Goal: Information Seeking & Learning: Learn about a topic

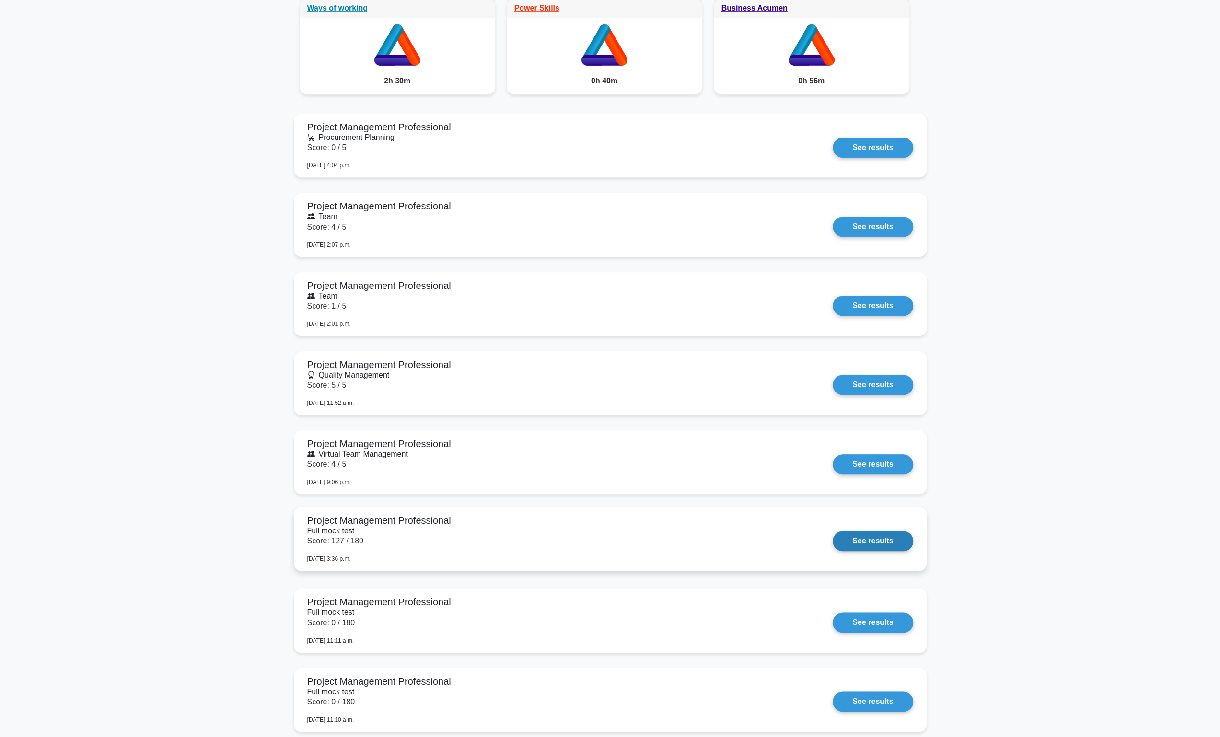
click at [833, 538] on link "See results" at bounding box center [873, 541] width 80 height 20
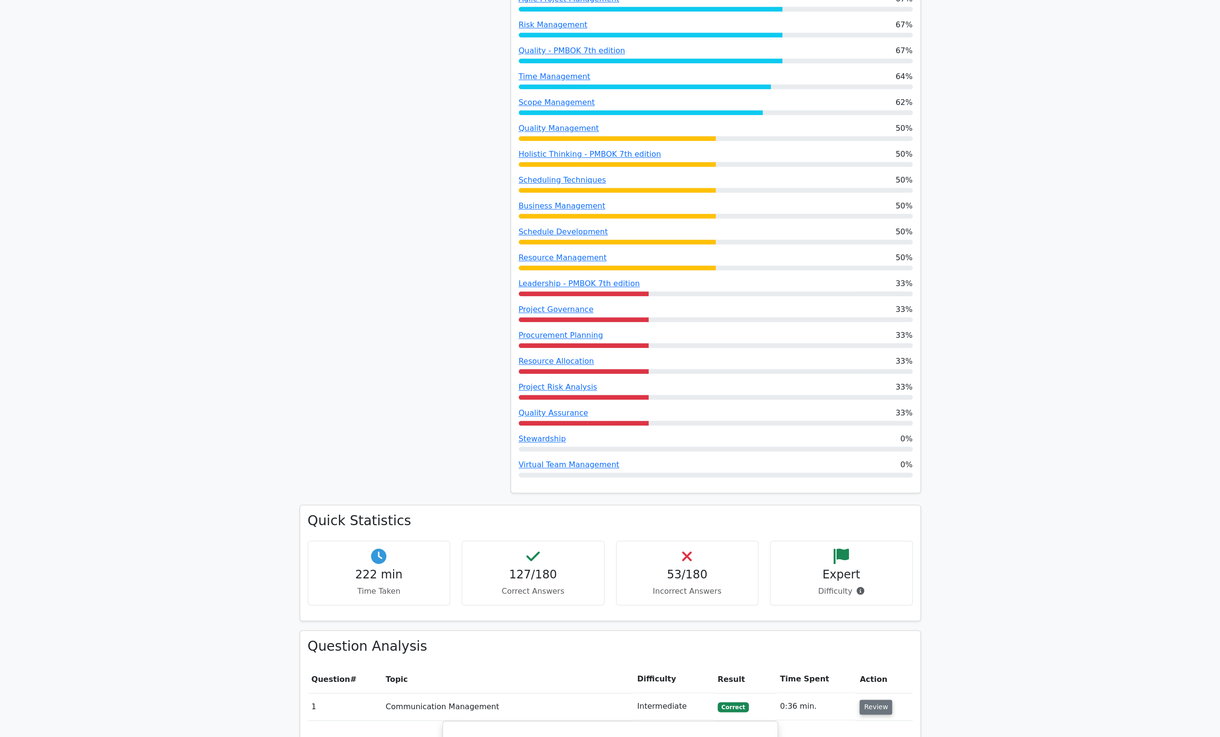
click at [877, 700] on button "Review" at bounding box center [875, 707] width 33 height 15
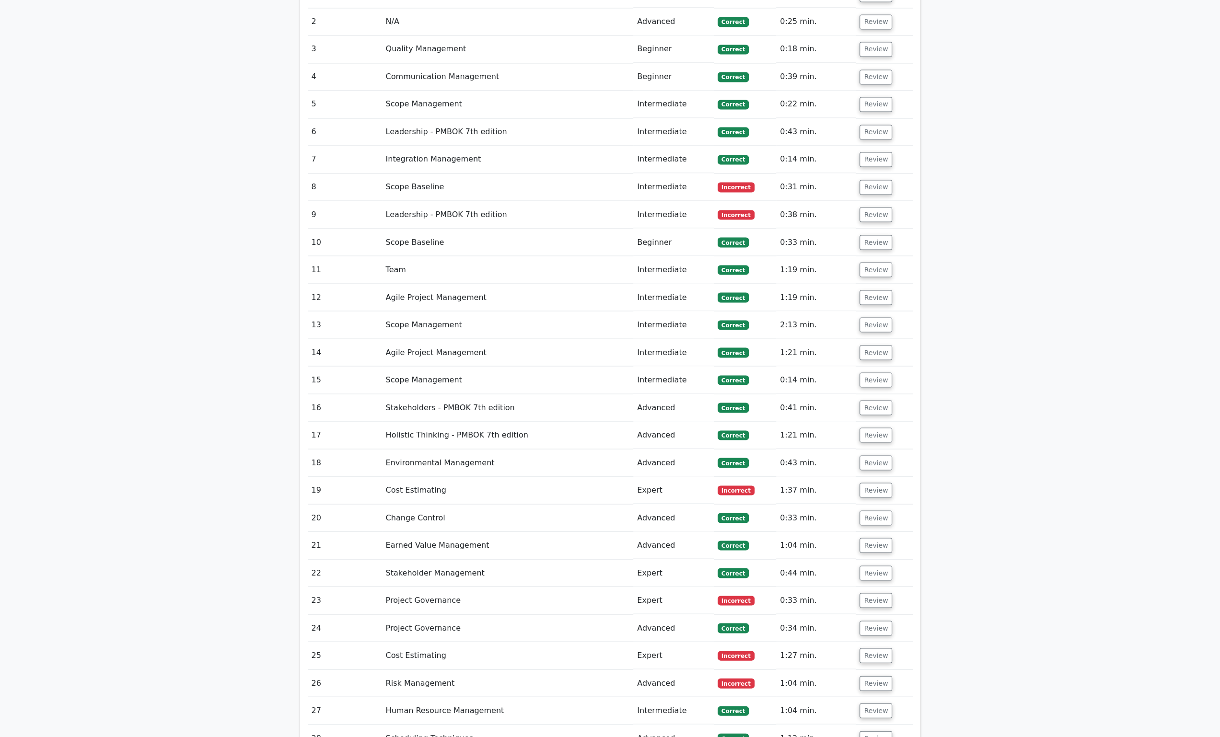
scroll to position [1630, 0]
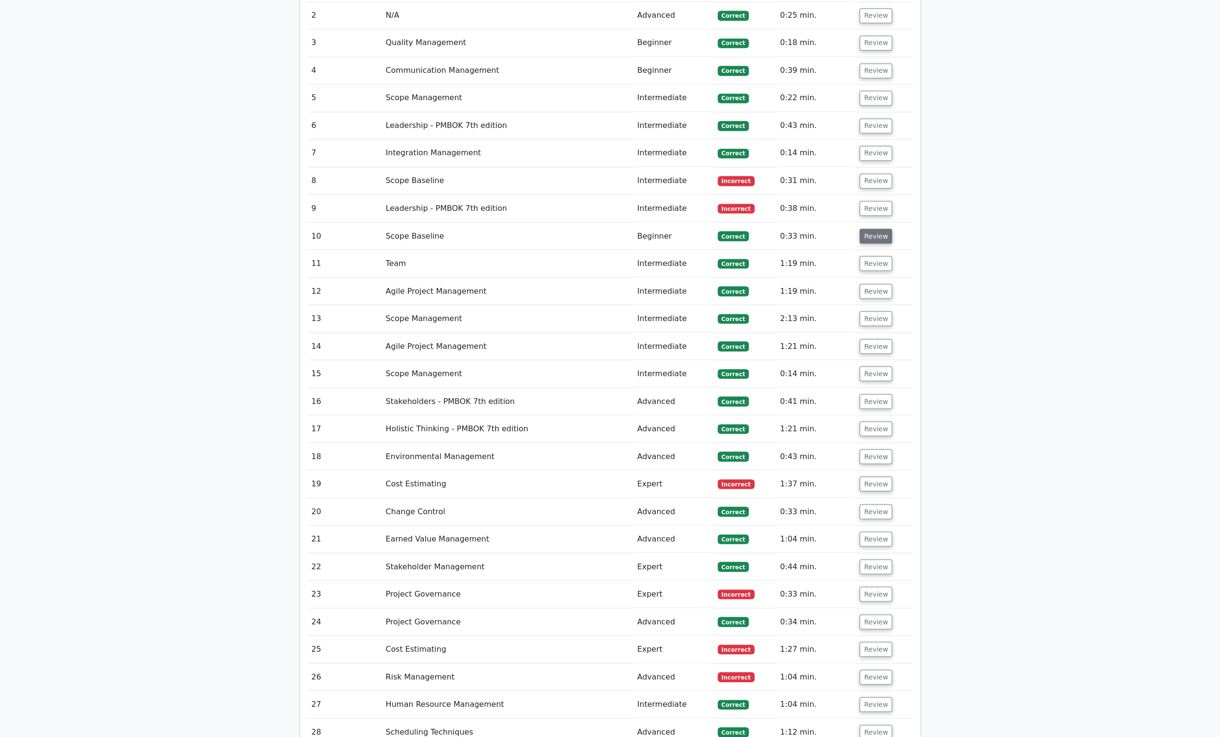
click at [882, 229] on button "Review" at bounding box center [875, 236] width 33 height 15
click at [868, 229] on button "Review" at bounding box center [875, 236] width 33 height 15
click at [870, 201] on button "Review" at bounding box center [875, 208] width 33 height 15
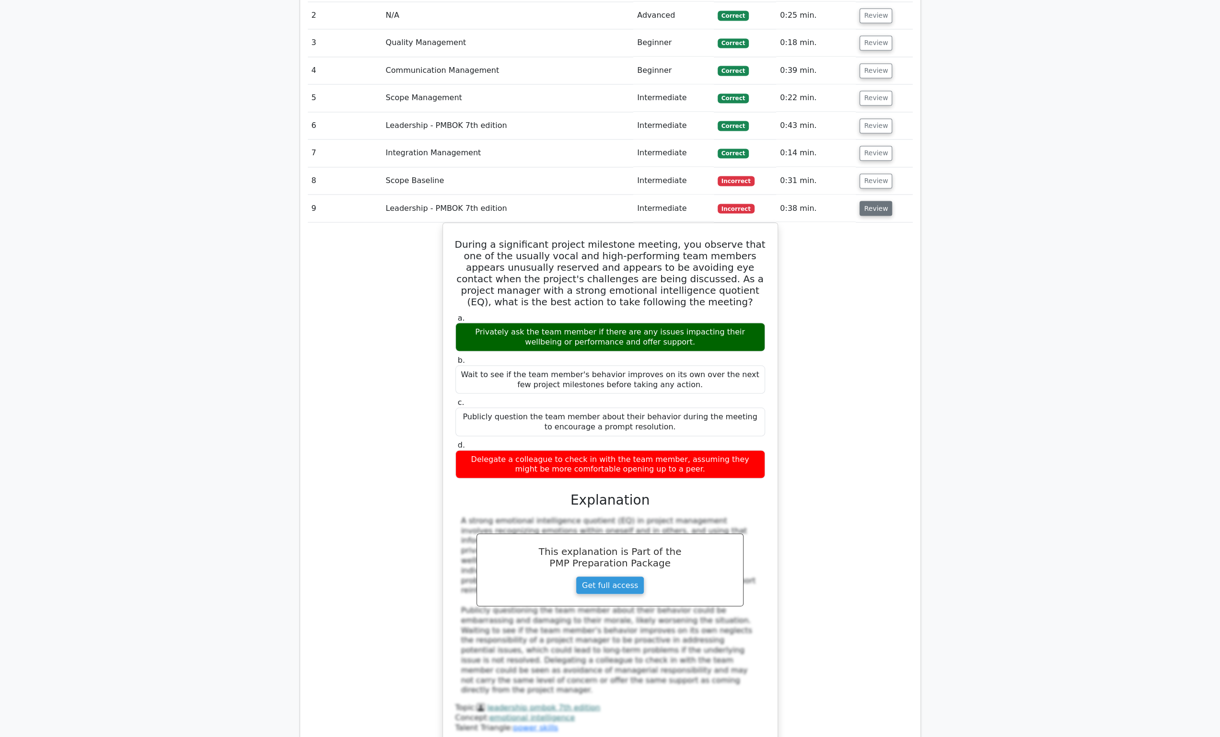
click at [877, 201] on button "Review" at bounding box center [875, 208] width 33 height 15
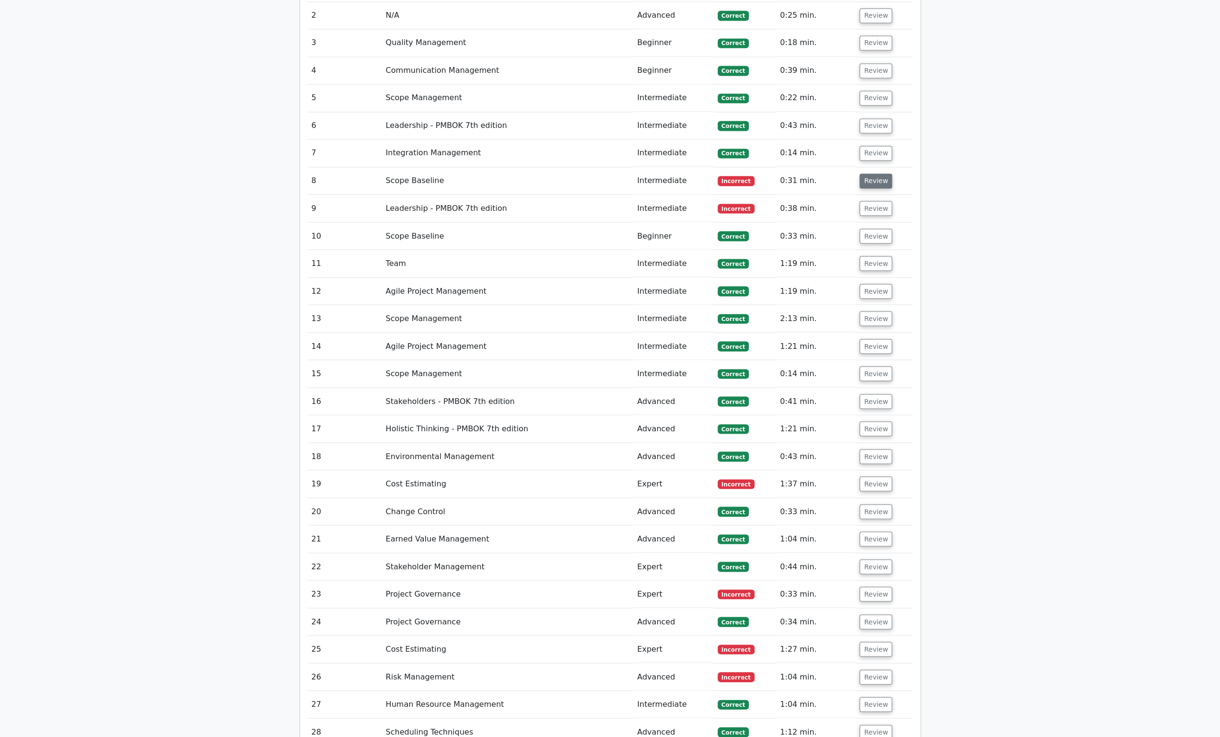
click at [879, 174] on button "Review" at bounding box center [875, 181] width 33 height 15
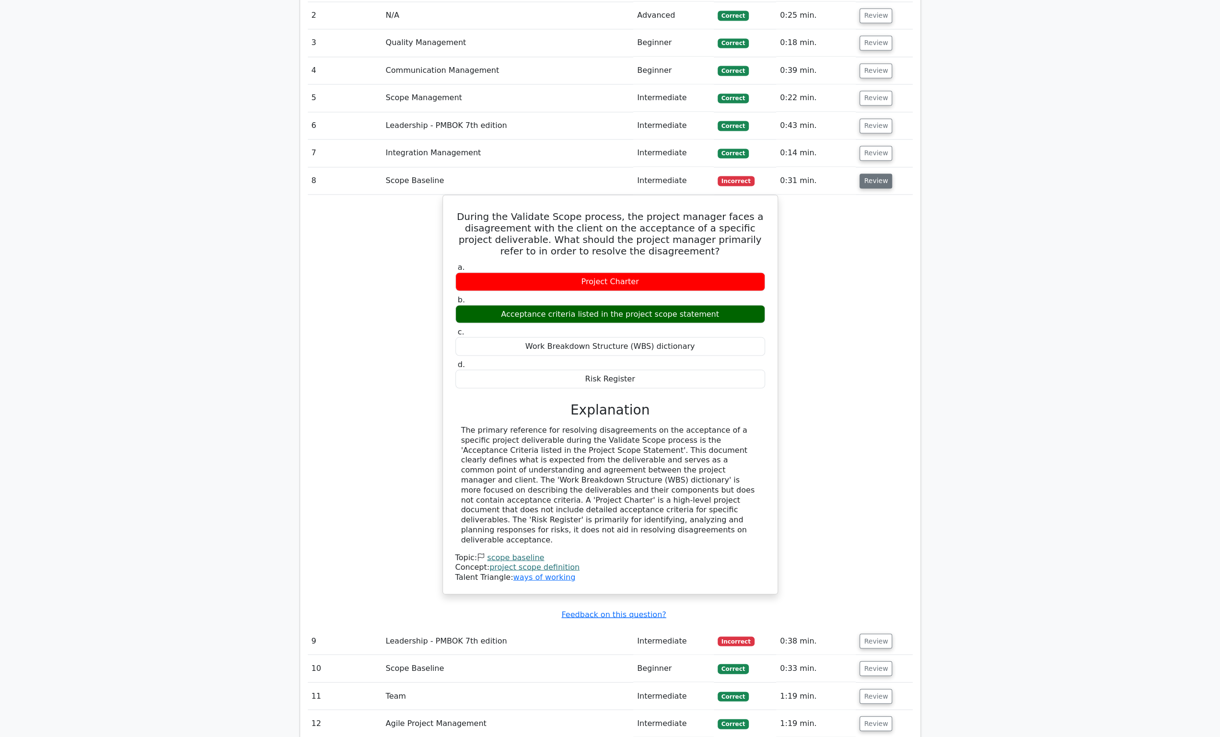
click at [878, 174] on button "Review" at bounding box center [875, 181] width 33 height 15
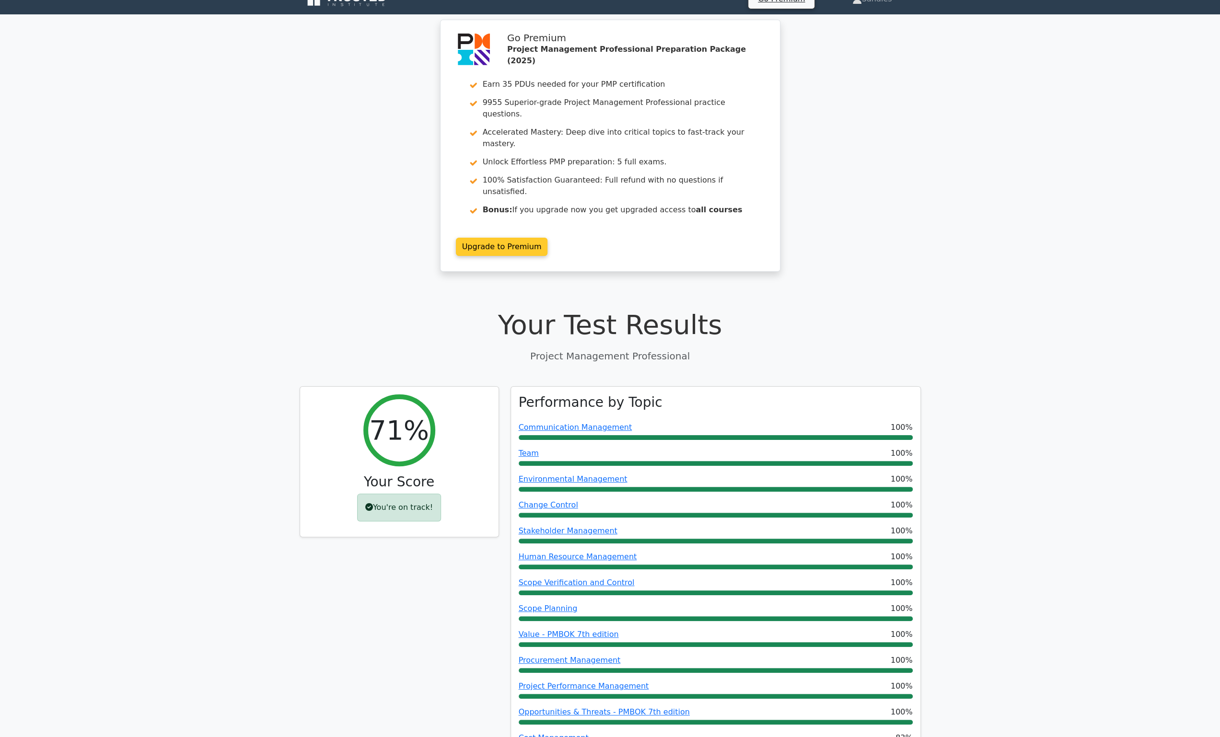
scroll to position [0, 0]
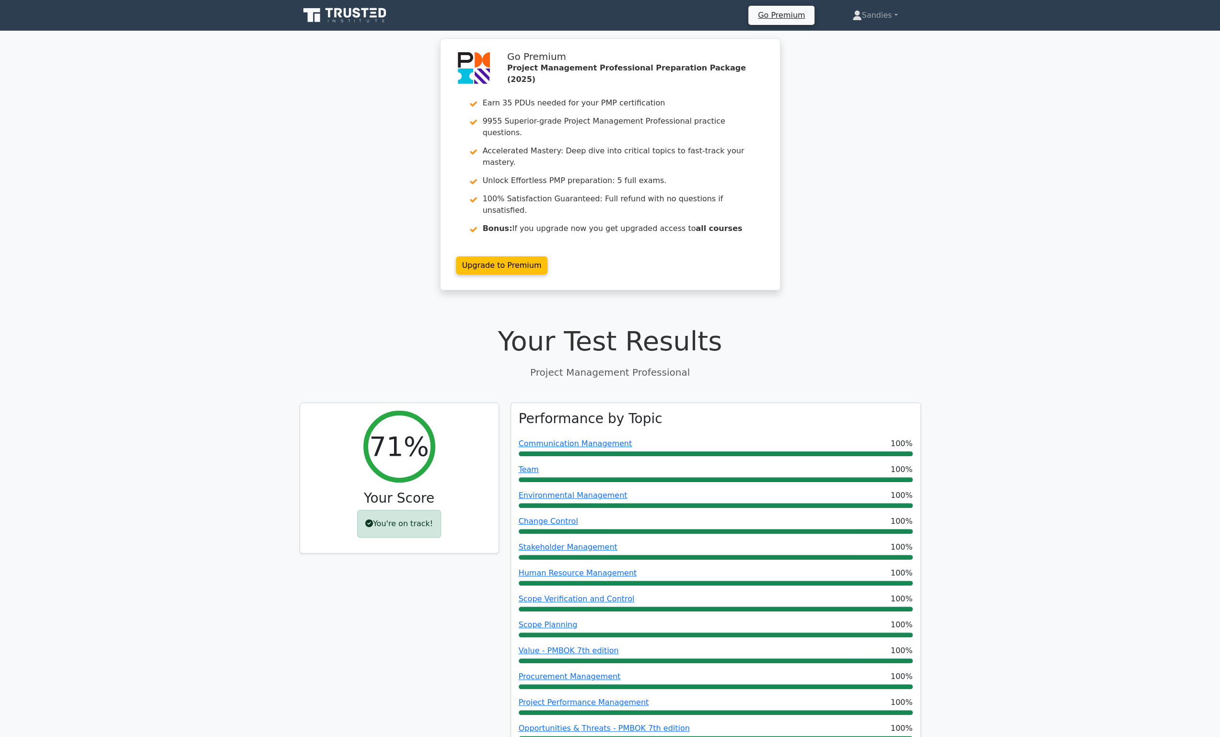
click at [354, 16] on icon at bounding box center [357, 13] width 8 height 10
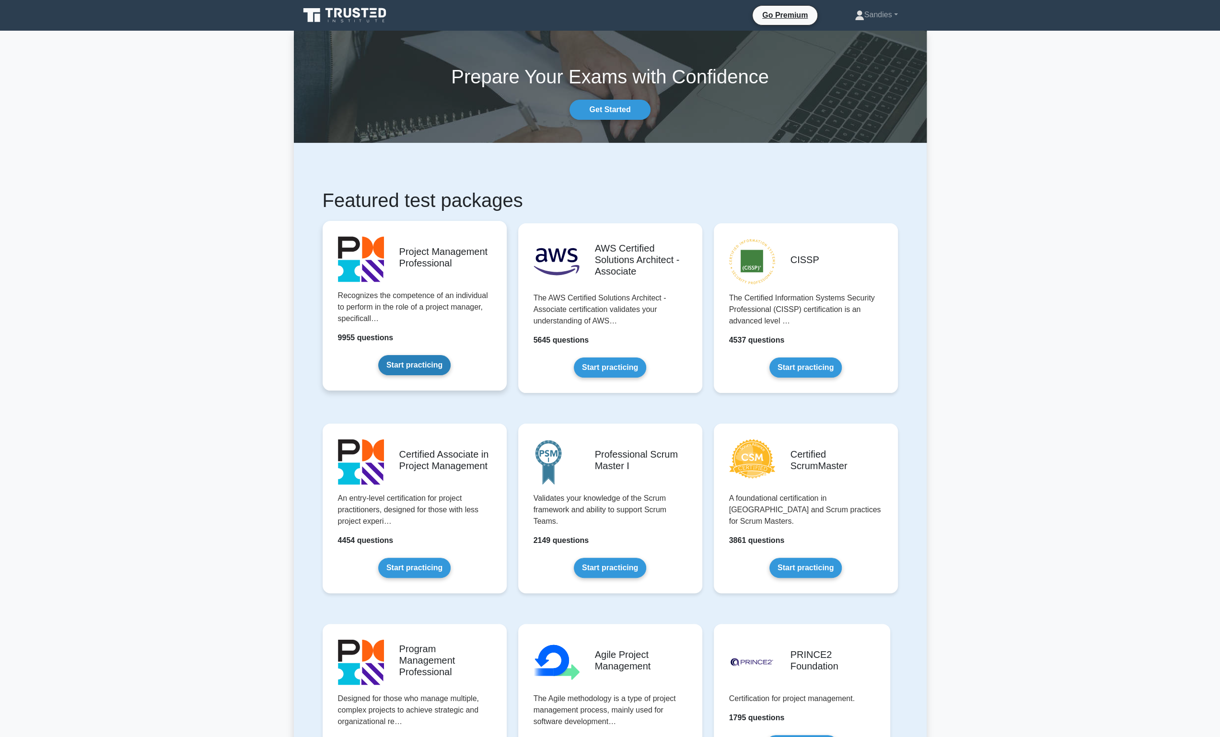
click at [434, 355] on link "Start practicing" at bounding box center [414, 365] width 72 height 20
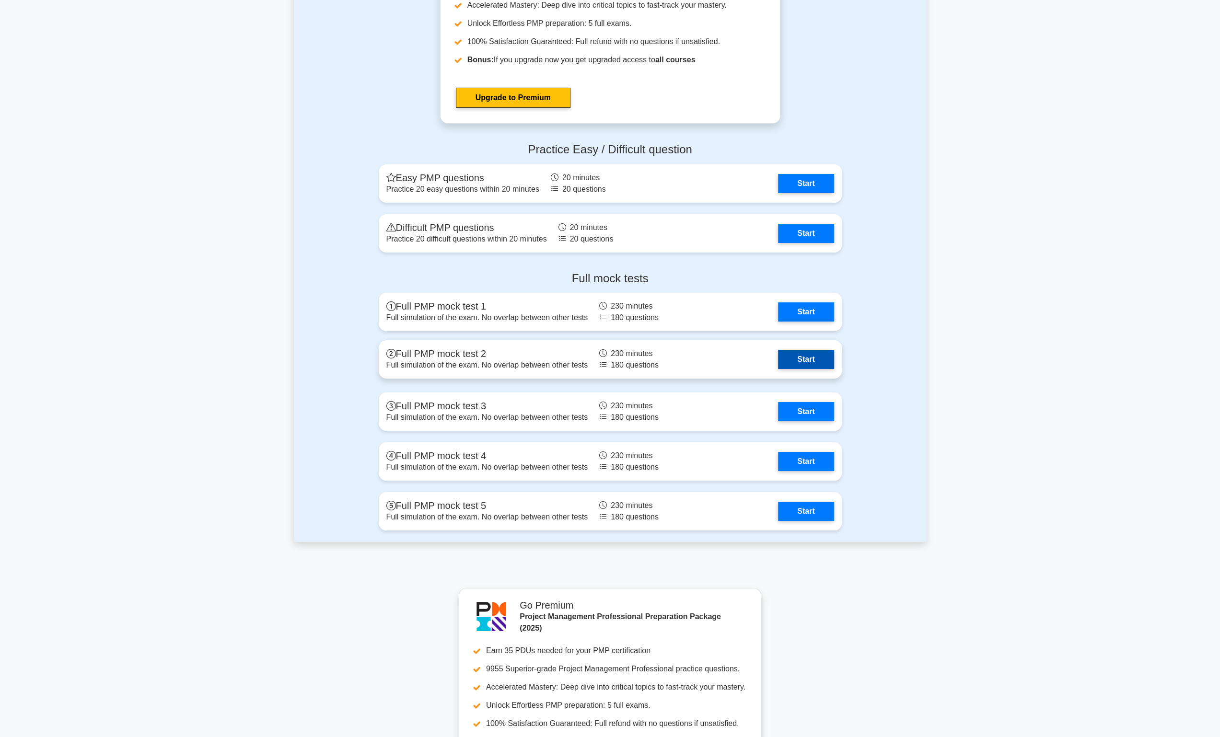
scroll to position [3467, 0]
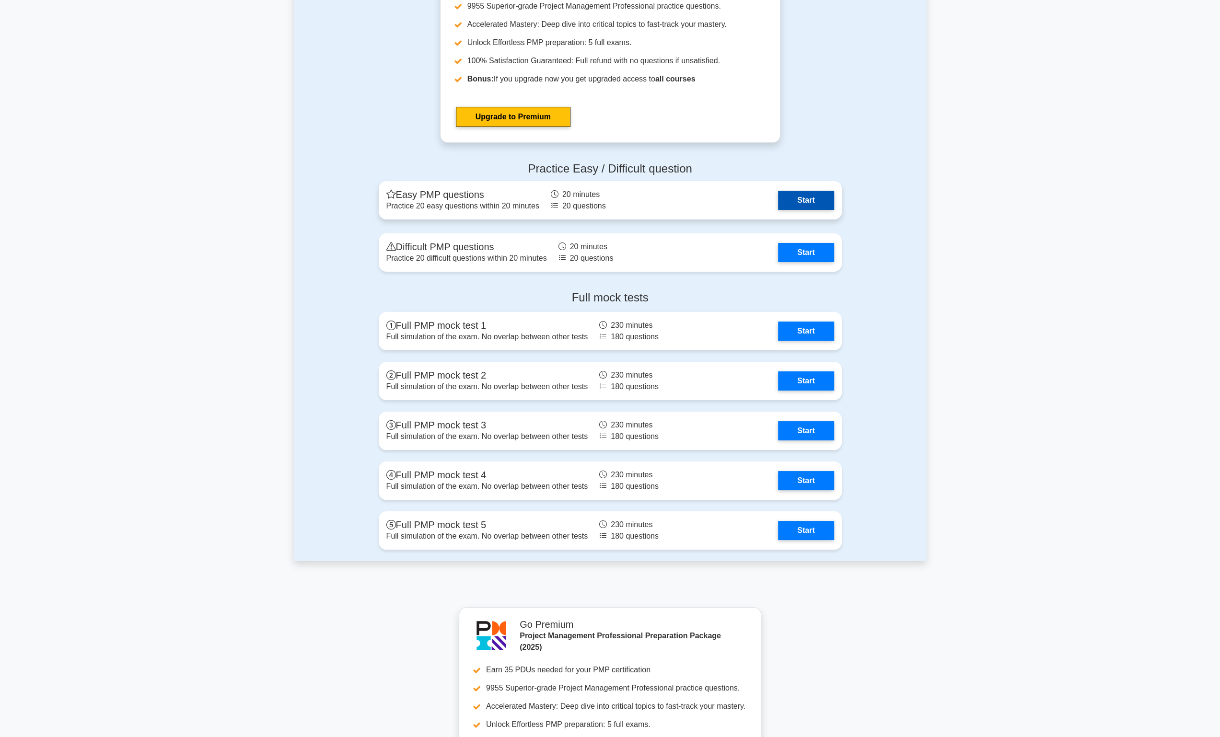
click at [796, 194] on link "Start" at bounding box center [806, 200] width 56 height 19
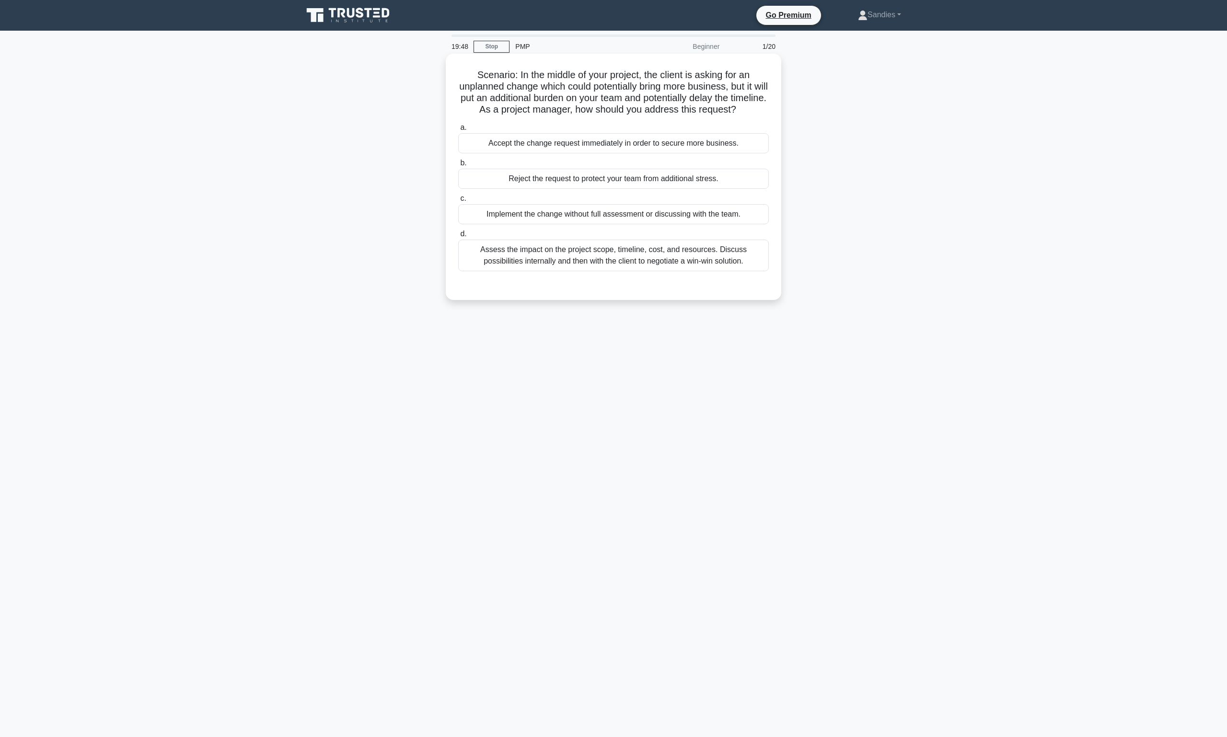
click at [584, 271] on div "Assess the impact on the project scope, timeline, cost, and resources. Discuss …" at bounding box center [613, 256] width 311 height 32
click at [458, 237] on input "d. Assess the impact on the project scope, timeline, cost, and resources. Discu…" at bounding box center [458, 234] width 0 height 6
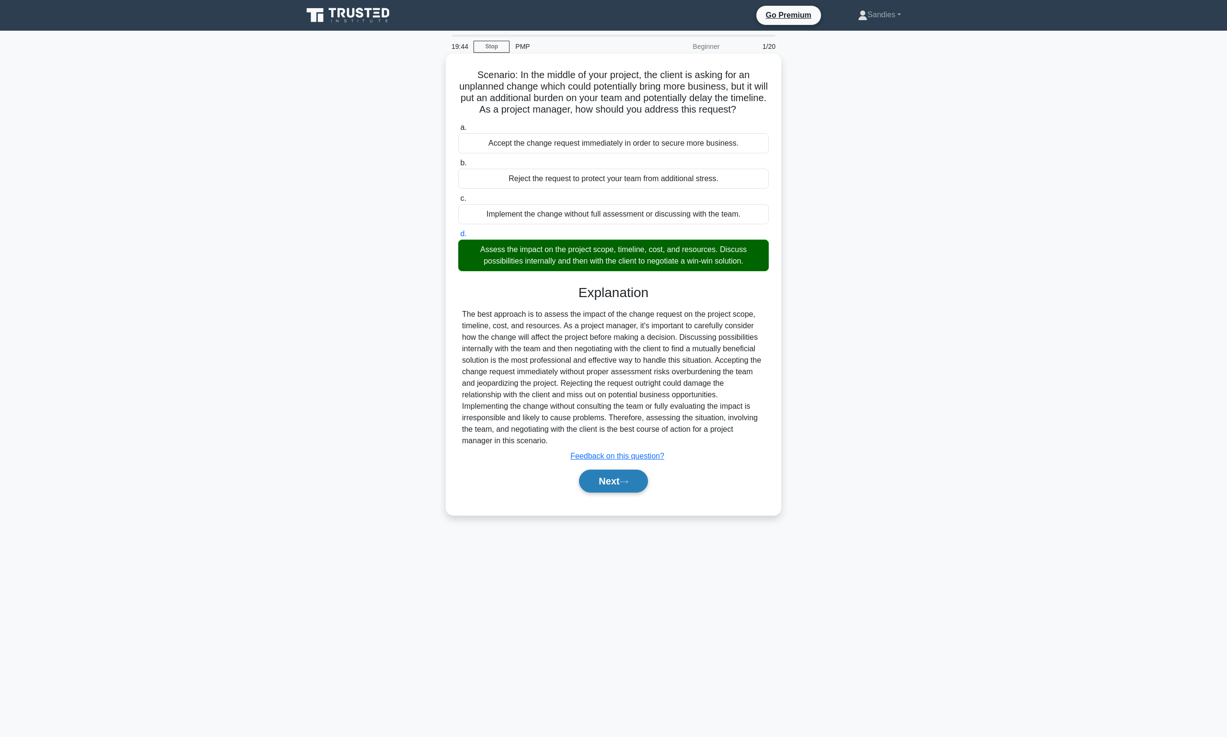
click at [631, 493] on button "Next" at bounding box center [613, 481] width 69 height 23
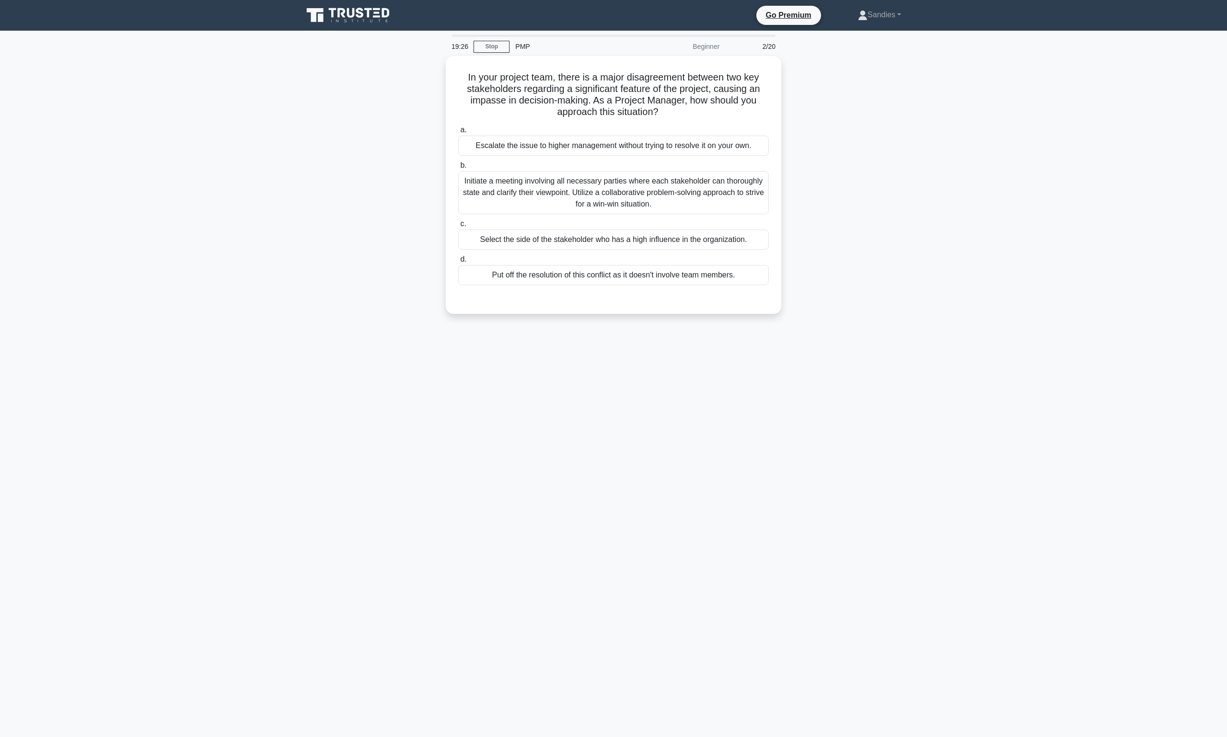
click at [913, 205] on div "In your project team, there is a major disagreement between two key stakeholder…" at bounding box center [613, 190] width 633 height 269
click at [659, 204] on div "Initiate a meeting involving all necessary parties where each stakeholder can t…" at bounding box center [613, 190] width 311 height 43
click at [458, 166] on input "b. Initiate a meeting involving all necessary parties where each stakeholder ca…" at bounding box center [458, 163] width 0 height 6
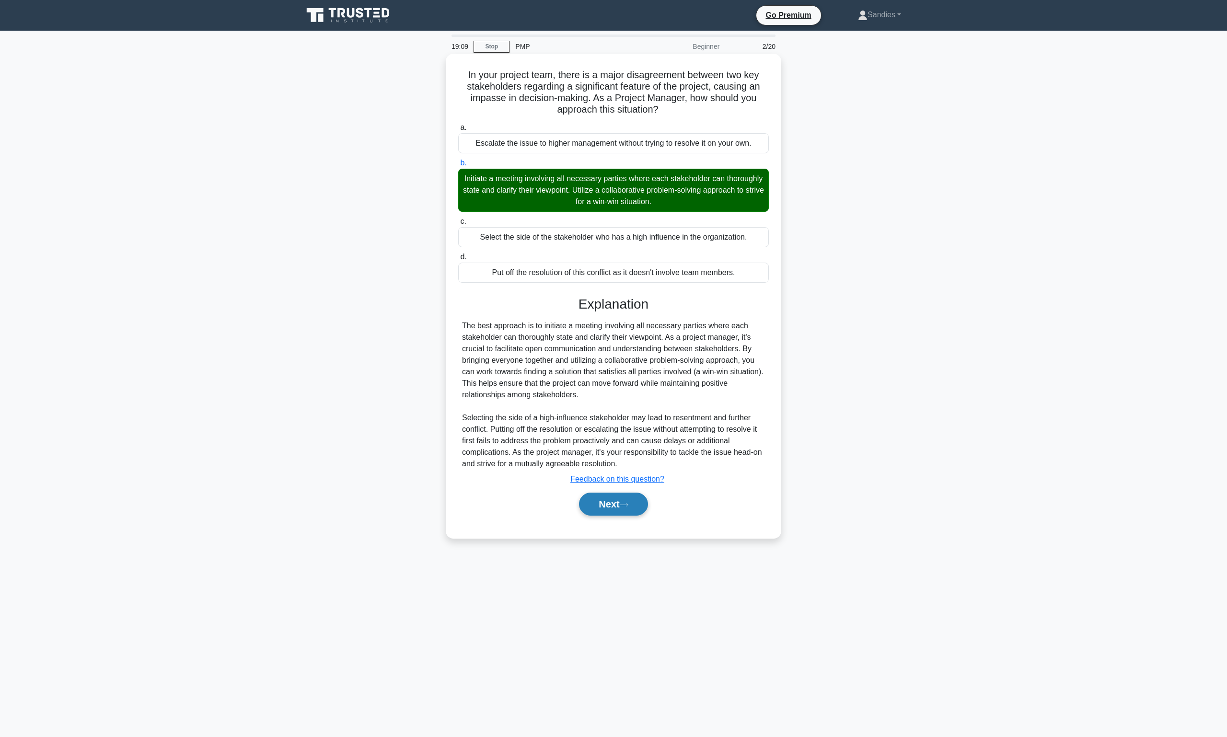
click at [626, 504] on icon at bounding box center [624, 504] width 8 height 3
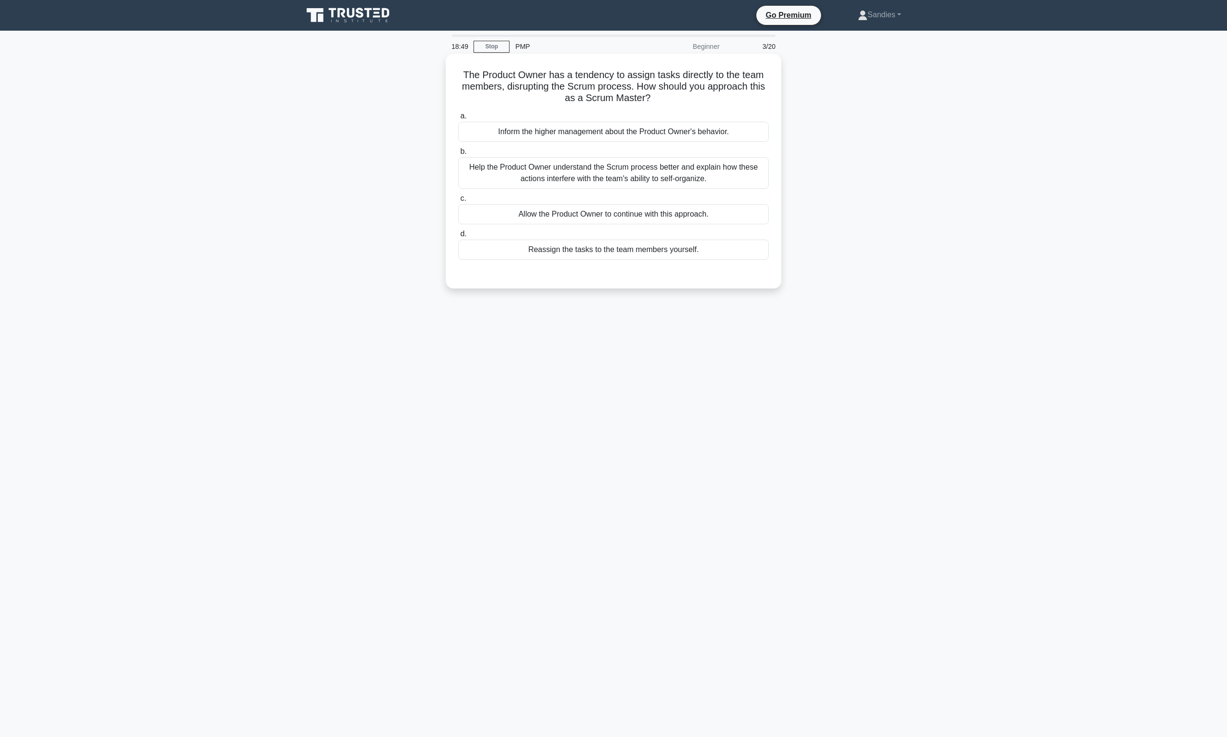
click at [590, 176] on div "Help the Product Owner understand the Scrum process better and explain how thes…" at bounding box center [613, 173] width 311 height 32
click at [458, 155] on input "b. Help the Product Owner understand the Scrum process better and explain how t…" at bounding box center [458, 152] width 0 height 6
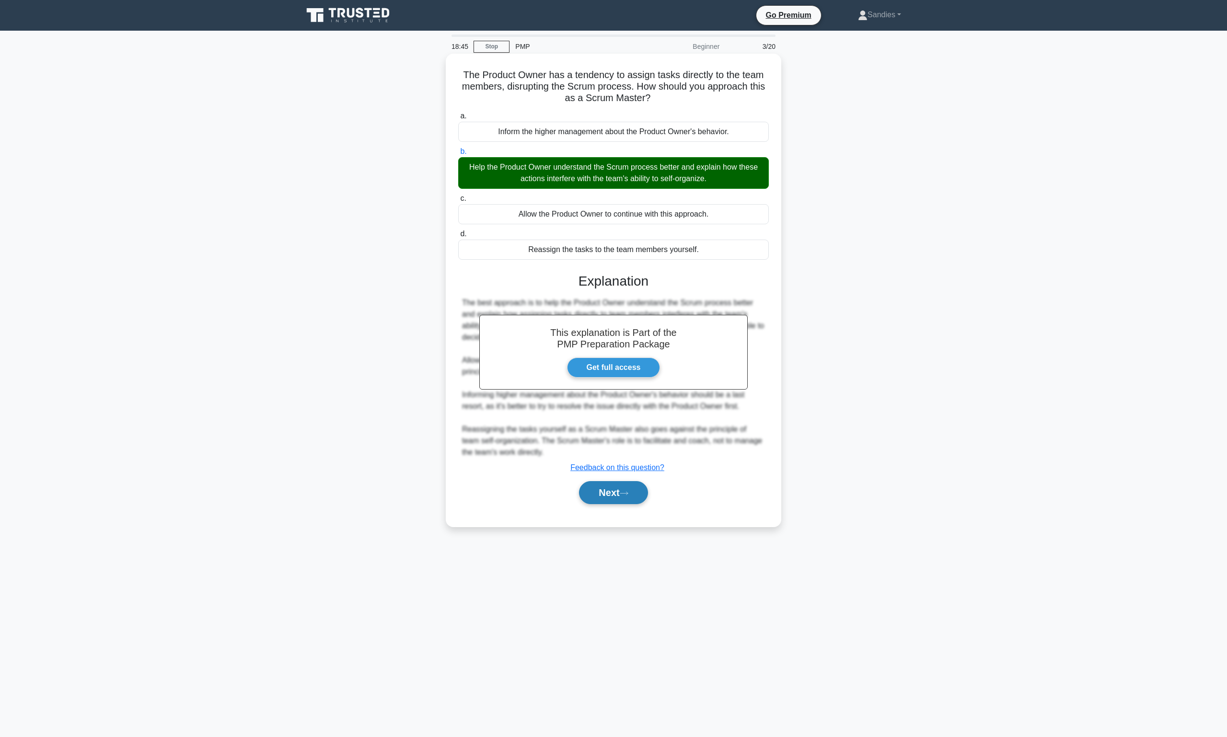
click at [612, 495] on button "Next" at bounding box center [613, 492] width 69 height 23
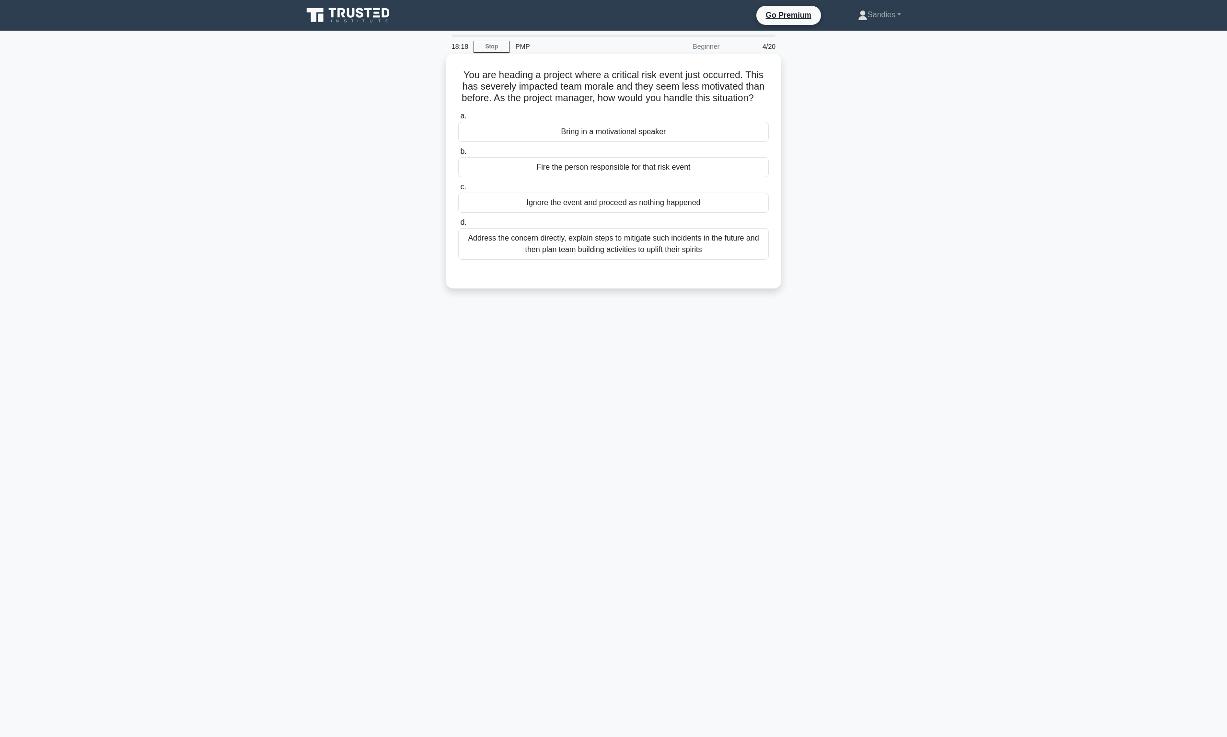
click at [570, 258] on div "Address the concern directly, explain steps to mitigate such incidents in the f…" at bounding box center [613, 244] width 311 height 32
click at [458, 226] on input "d. Address the concern directly, explain steps to mitigate such incidents in th…" at bounding box center [458, 223] width 0 height 6
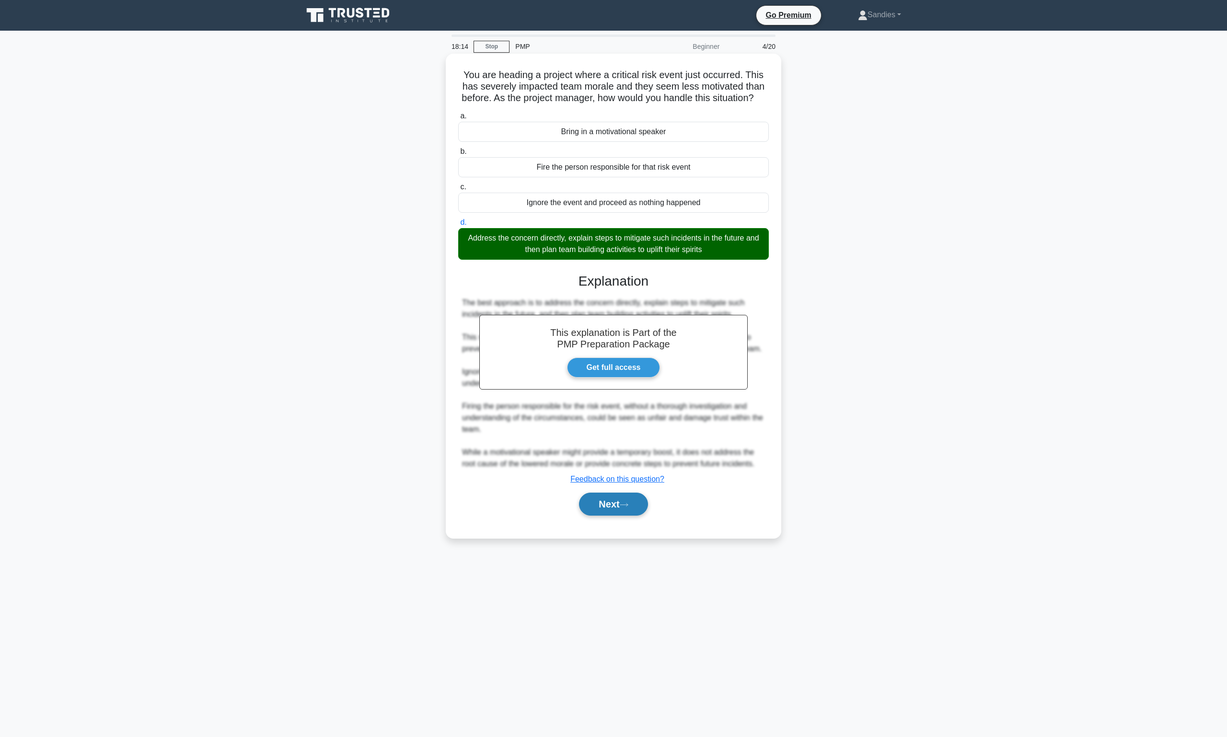
click at [624, 508] on icon at bounding box center [624, 504] width 9 height 5
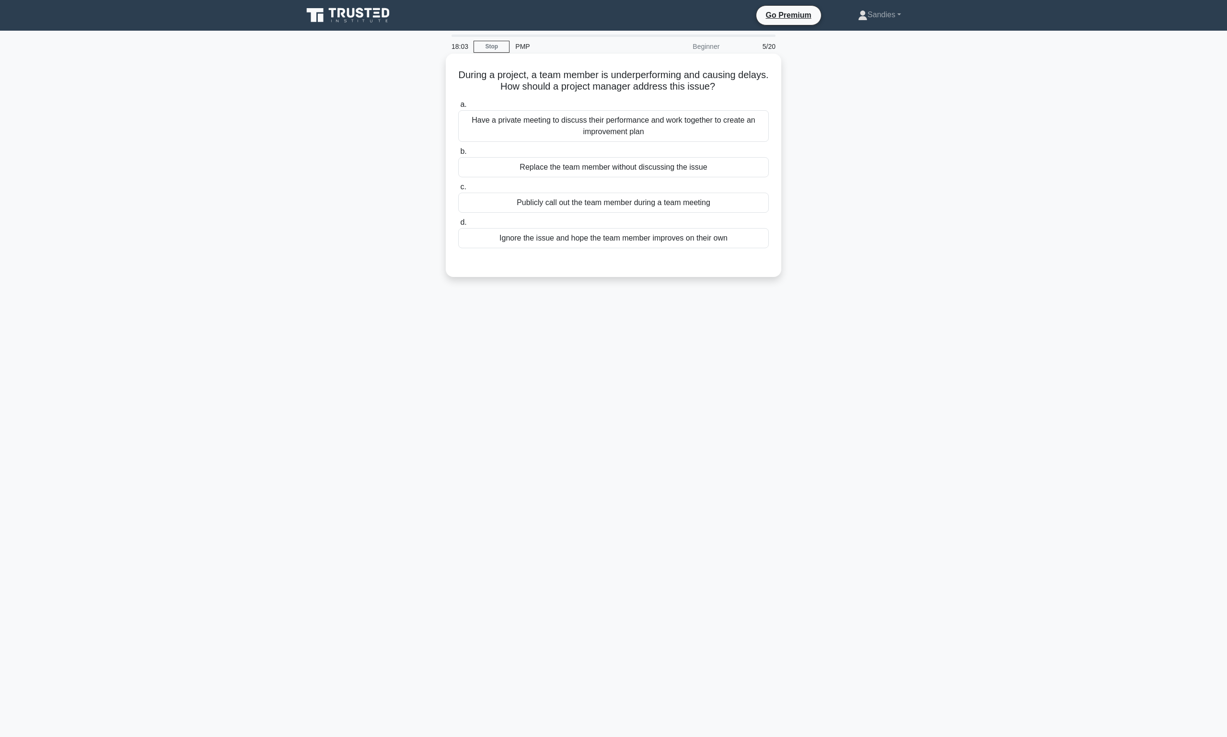
click at [612, 116] on div "Have a private meeting to discuss their performance and work together to create…" at bounding box center [613, 126] width 311 height 32
click at [458, 108] on input "a. Have a private meeting to discuss their performance and work together to cre…" at bounding box center [458, 105] width 0 height 6
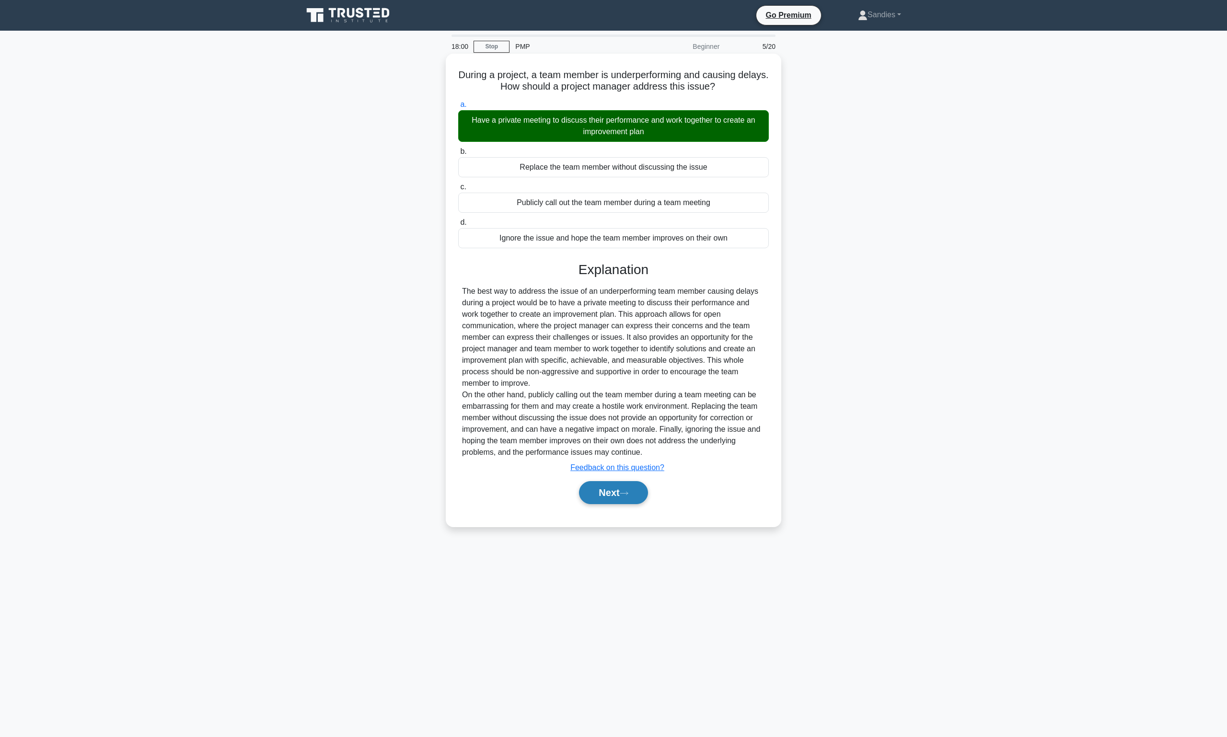
click at [621, 491] on button "Next" at bounding box center [613, 492] width 69 height 23
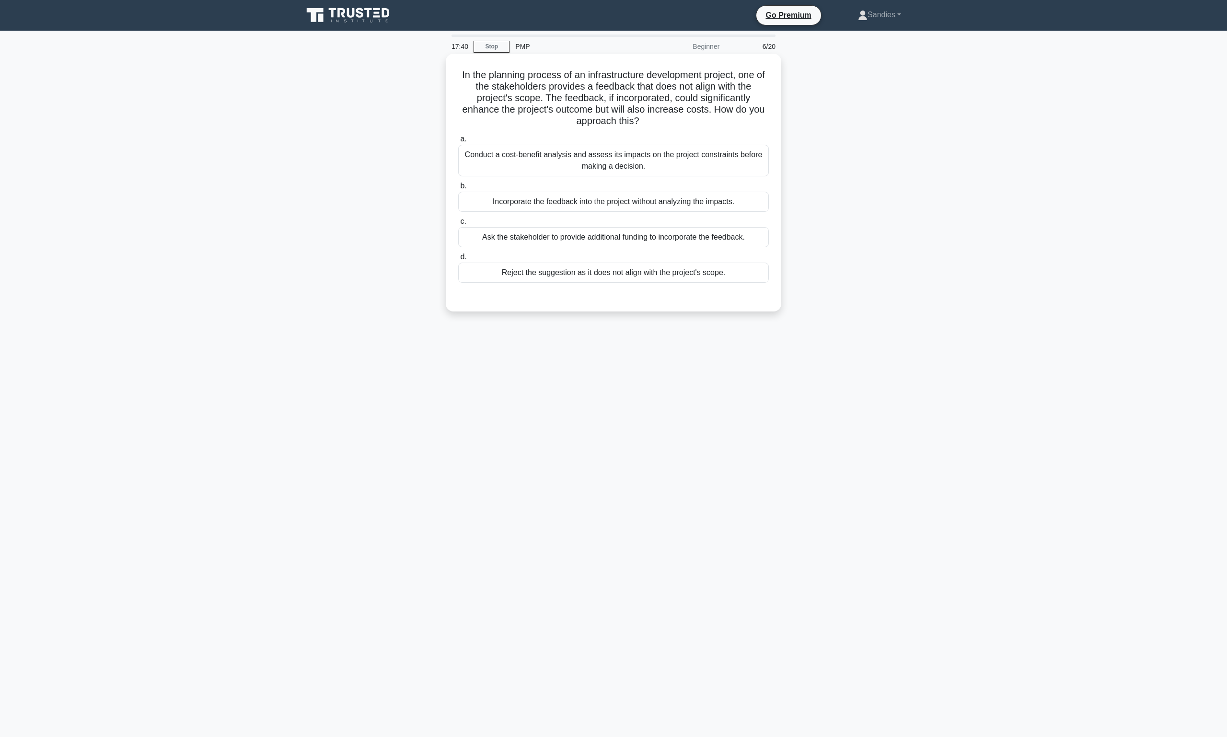
click at [611, 157] on div "Conduct a cost-benefit analysis and assess its impacts on the project constrain…" at bounding box center [613, 161] width 311 height 32
click at [458, 142] on input "a. Conduct a cost-benefit analysis and assess its impacts on the project constr…" at bounding box center [458, 139] width 0 height 6
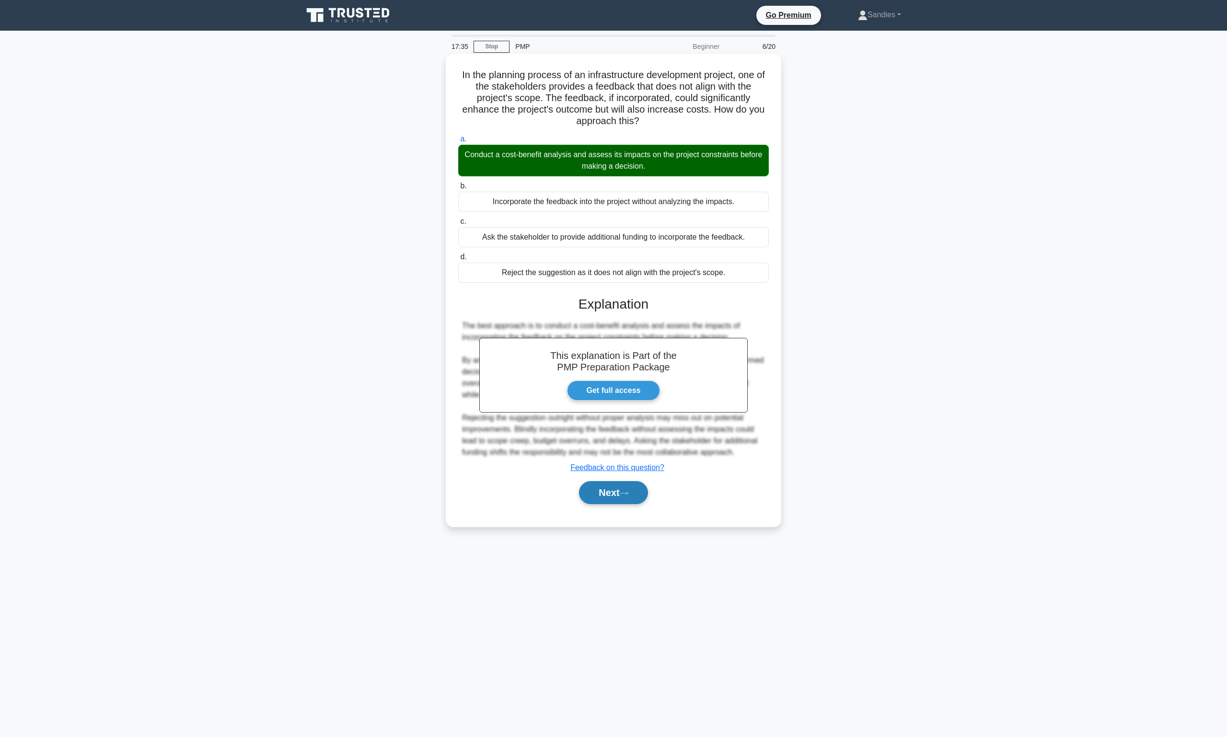
click at [622, 497] on button "Next" at bounding box center [613, 492] width 69 height 23
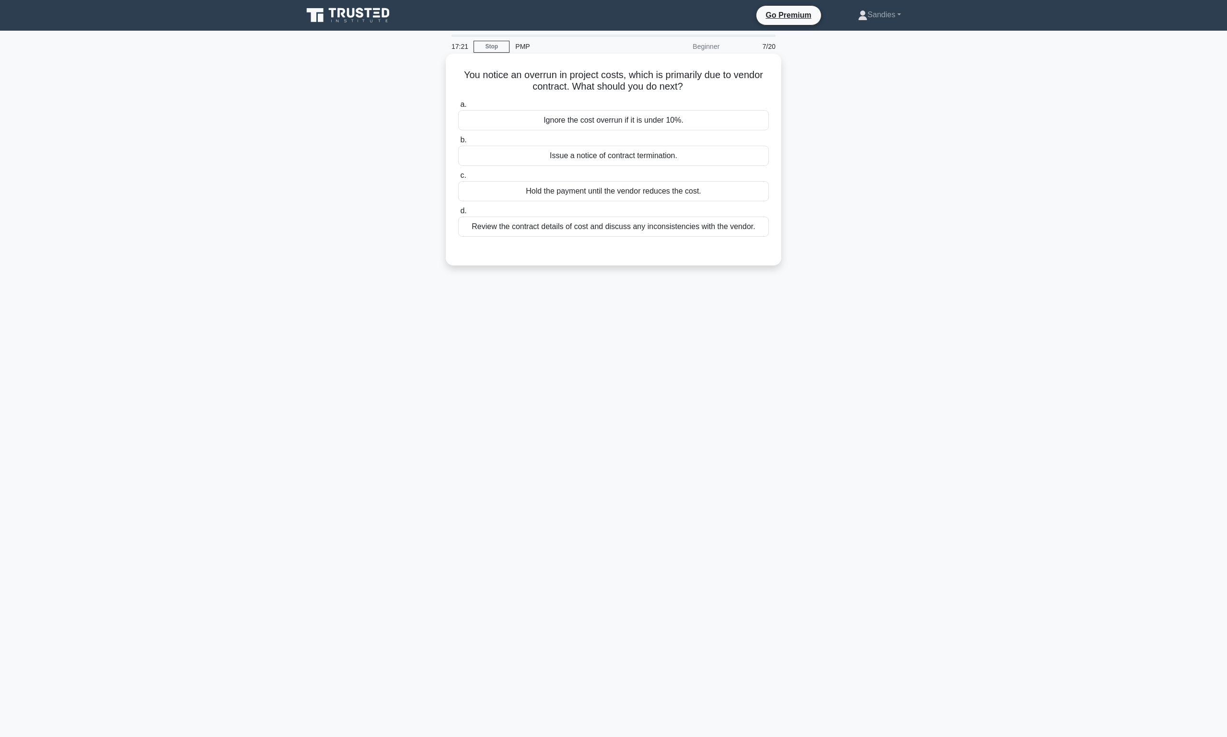
click at [602, 226] on div "Review the contract details of cost and discuss any inconsistencies with the ve…" at bounding box center [613, 227] width 311 height 20
click at [458, 214] on input "d. Review the contract details of cost and discuss any inconsistencies with the…" at bounding box center [458, 211] width 0 height 6
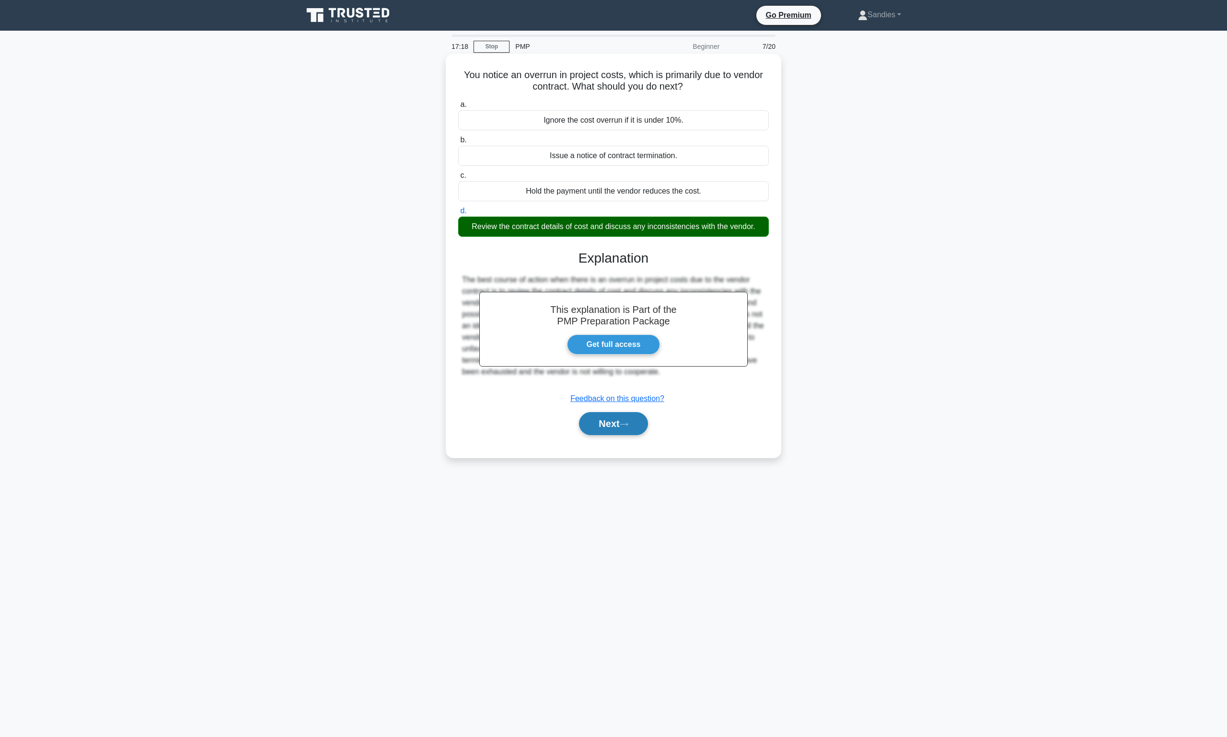
click at [624, 419] on button "Next" at bounding box center [613, 423] width 69 height 23
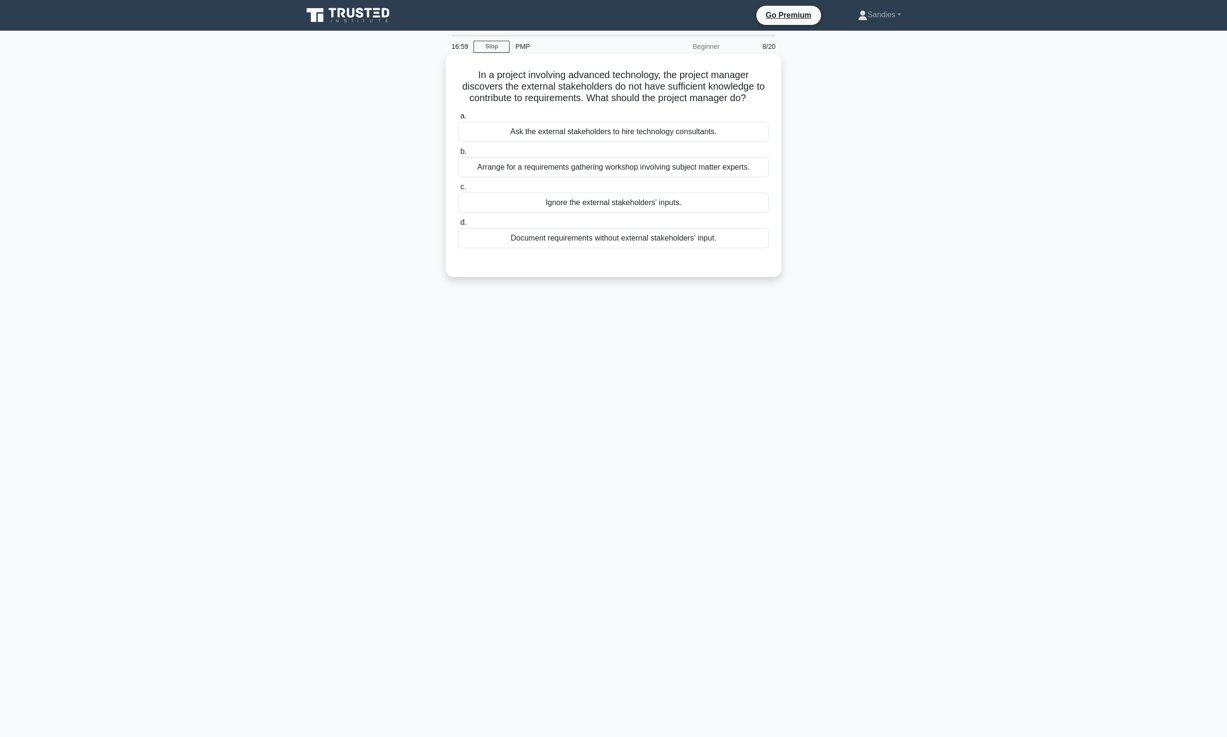
click at [661, 166] on div "Arrange for a requirements gathering workshop involving subject matter experts." at bounding box center [613, 167] width 311 height 20
click at [458, 155] on input "b. Arrange for a requirements gathering workshop involving subject matter exper…" at bounding box center [458, 152] width 0 height 6
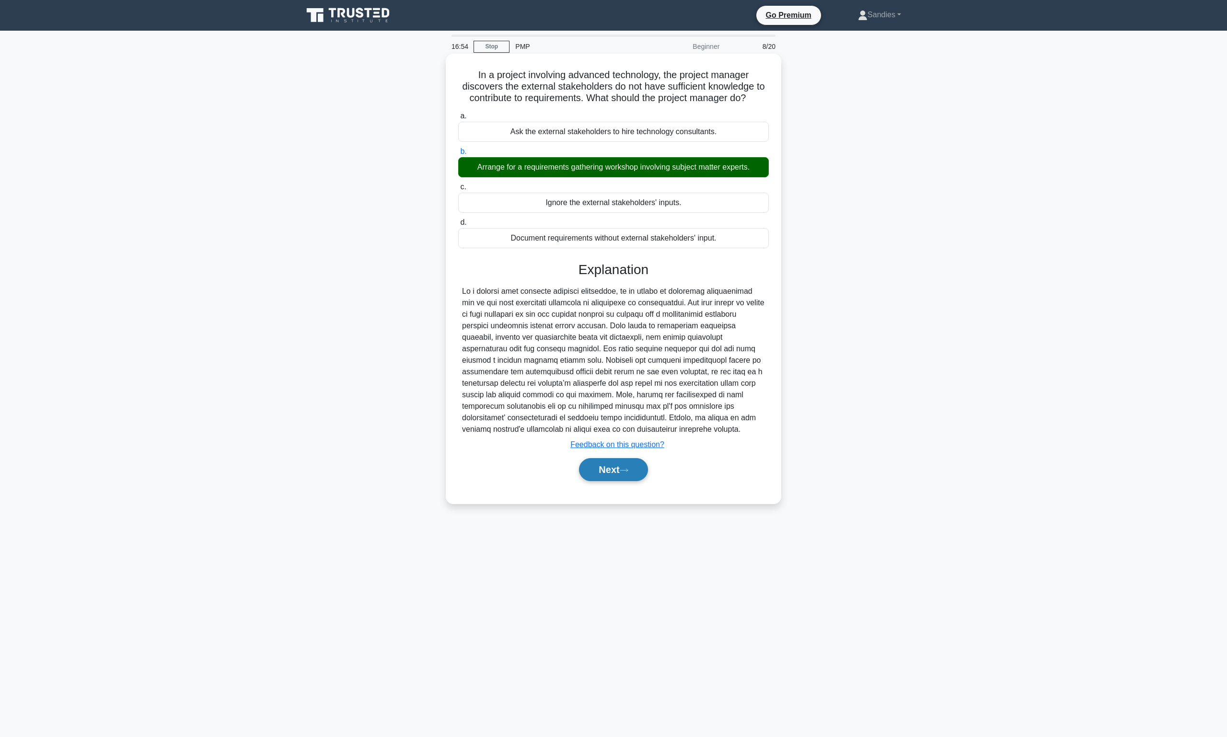
click at [618, 463] on button "Next" at bounding box center [613, 469] width 69 height 23
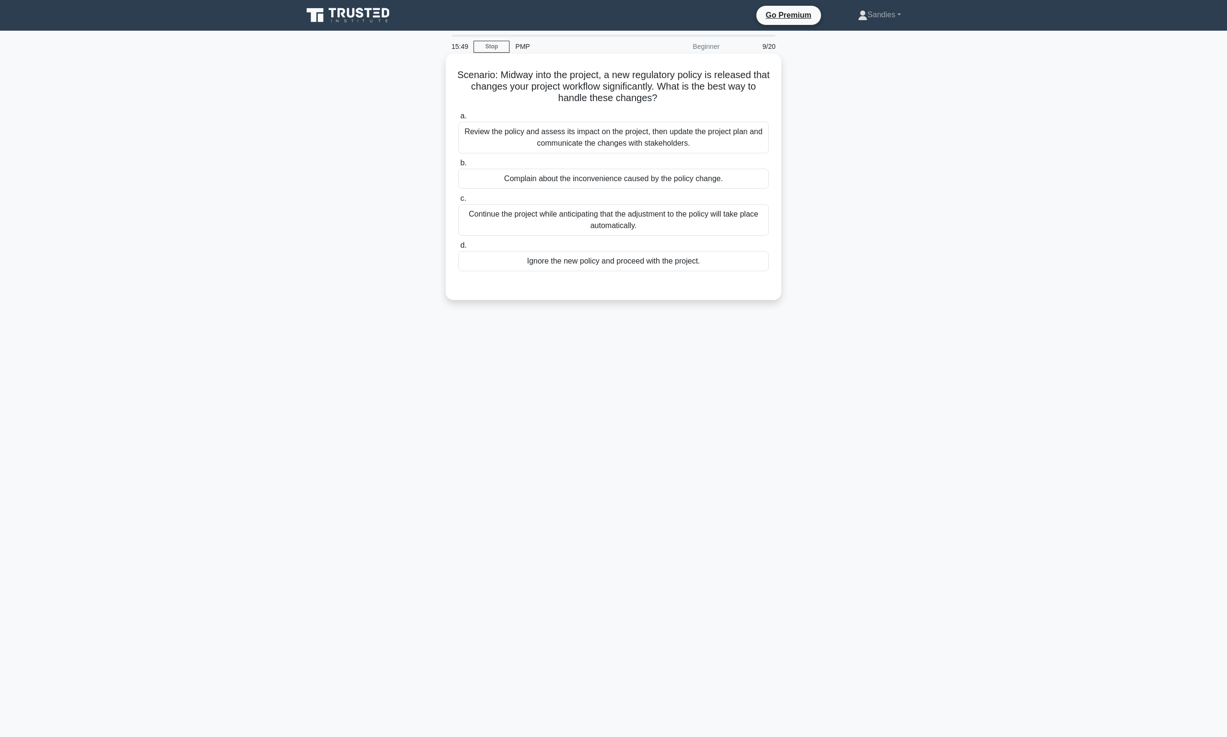
click at [604, 146] on div "Review the policy and assess its impact on the project, then update the project…" at bounding box center [613, 138] width 311 height 32
click at [458, 119] on input "a. Review the policy and assess its impact on the project, then update the proj…" at bounding box center [458, 116] width 0 height 6
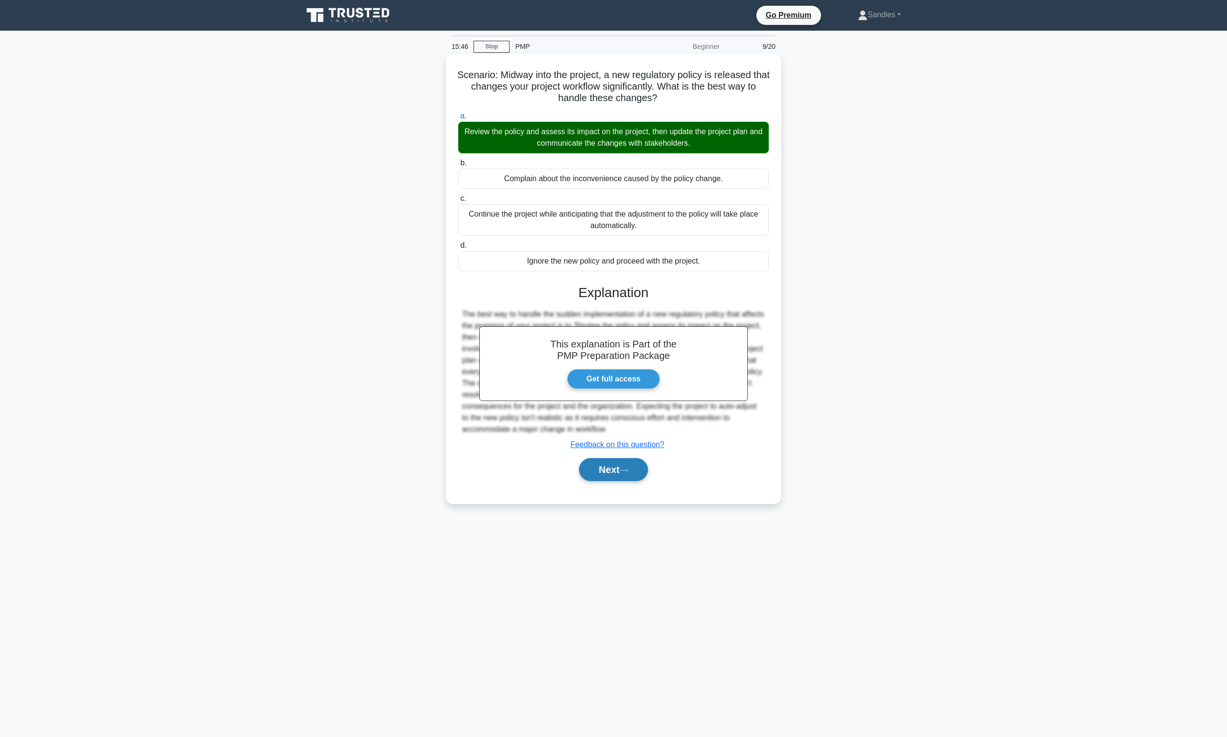
click at [636, 469] on button "Next" at bounding box center [613, 469] width 69 height 23
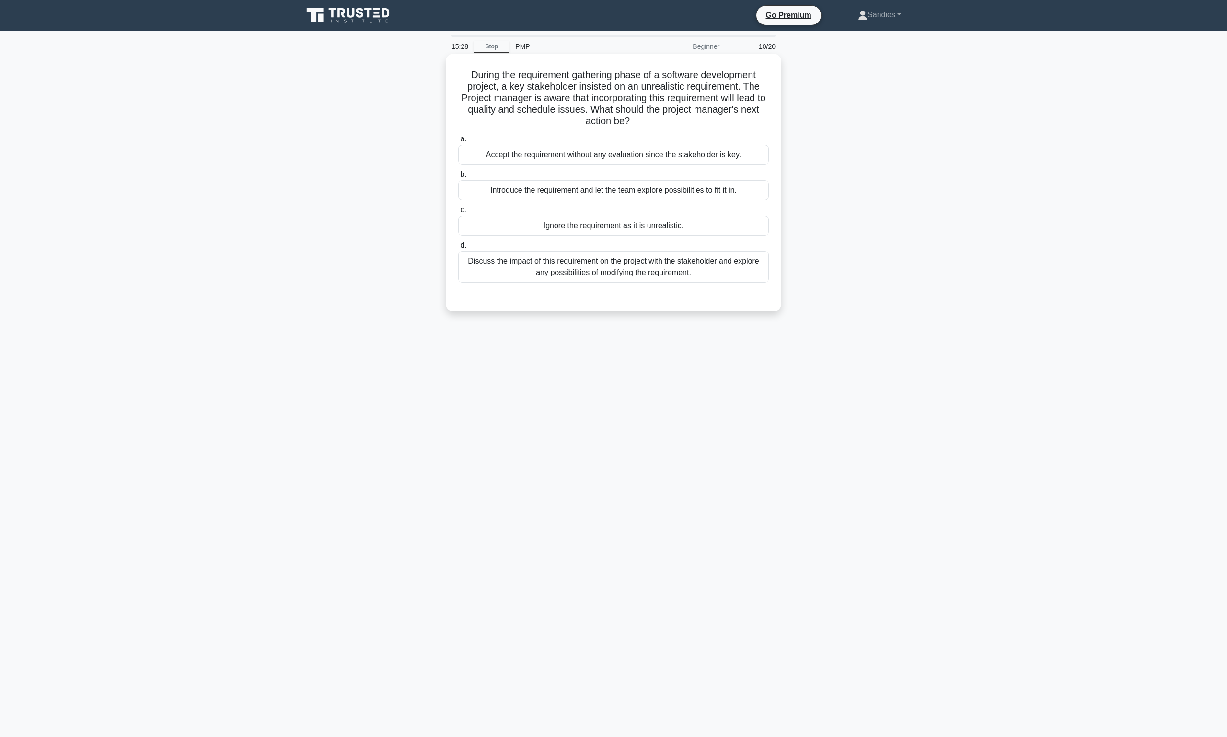
click at [598, 267] on div "Discuss the impact of this requirement on the project with the stakeholder and …" at bounding box center [613, 267] width 311 height 32
click at [458, 249] on input "d. Discuss the impact of this requirement on the project with the stakeholder a…" at bounding box center [458, 246] width 0 height 6
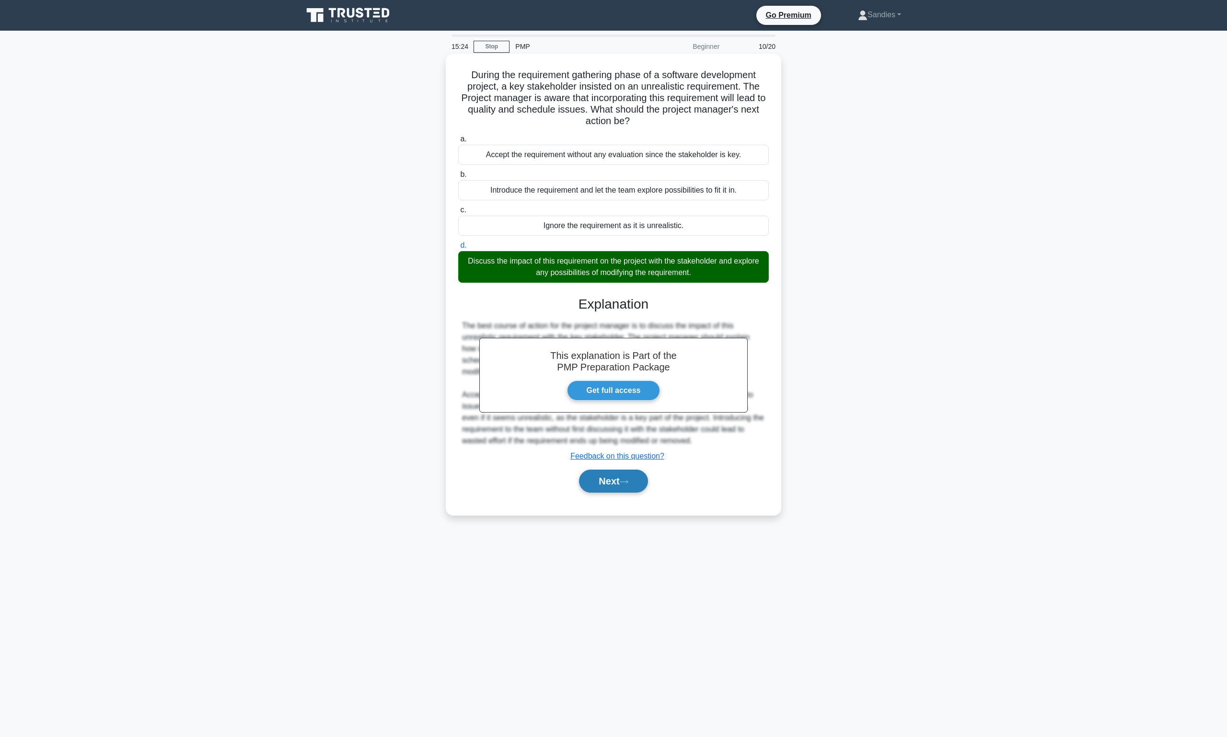
click at [604, 475] on button "Next" at bounding box center [613, 481] width 69 height 23
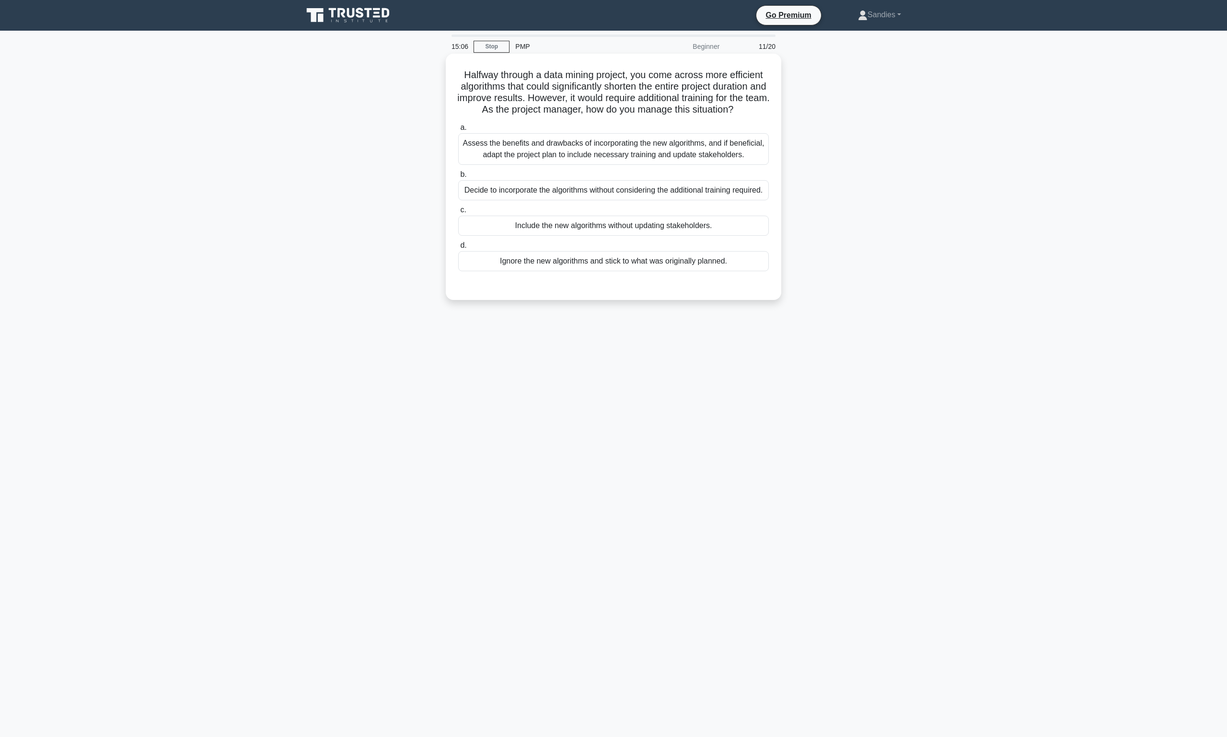
click at [589, 162] on div "Assess the benefits and drawbacks of incorporating the new algorithms, and if b…" at bounding box center [613, 149] width 311 height 32
click at [458, 131] on input "a. Assess the benefits and drawbacks of incorporating the new algorithms, and i…" at bounding box center [458, 128] width 0 height 6
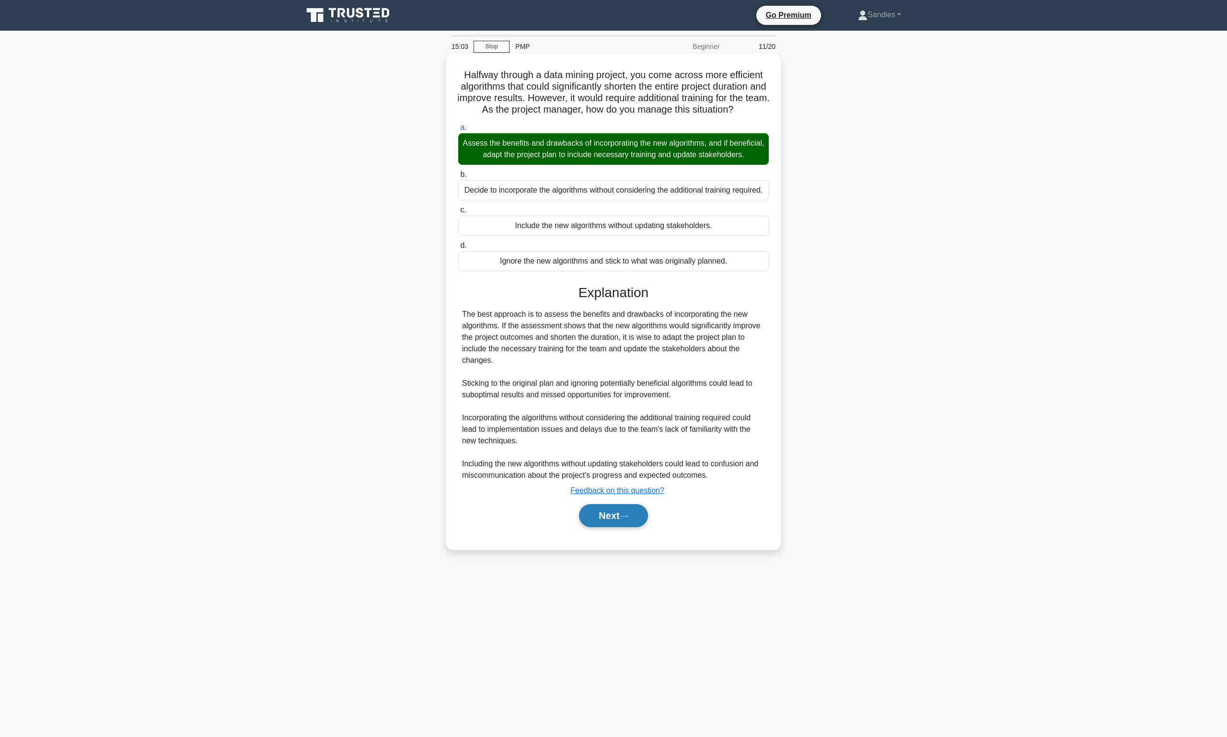
click at [609, 527] on button "Next" at bounding box center [613, 515] width 69 height 23
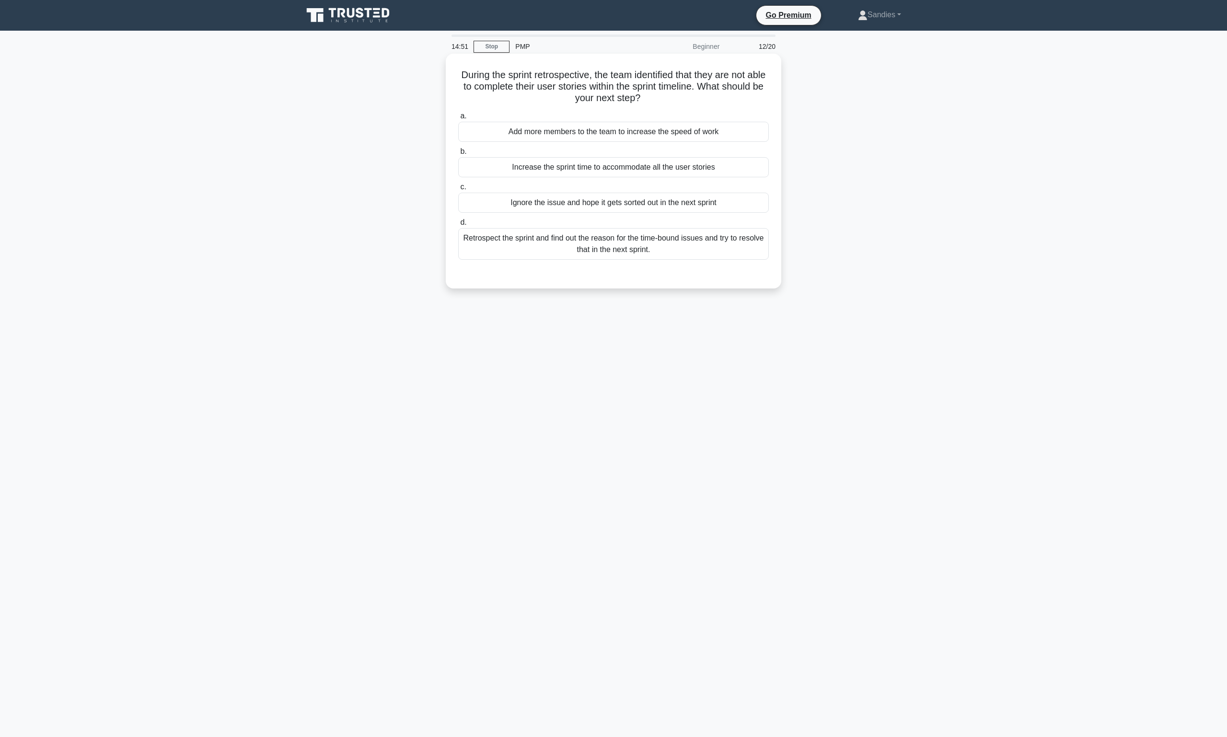
click at [636, 247] on div "Retrospect the sprint and find out the reason for the time-bound issues and try…" at bounding box center [613, 244] width 311 height 32
click at [458, 226] on input "d. Retrospect the sprint and find out the reason for the time-bound issues and …" at bounding box center [458, 223] width 0 height 6
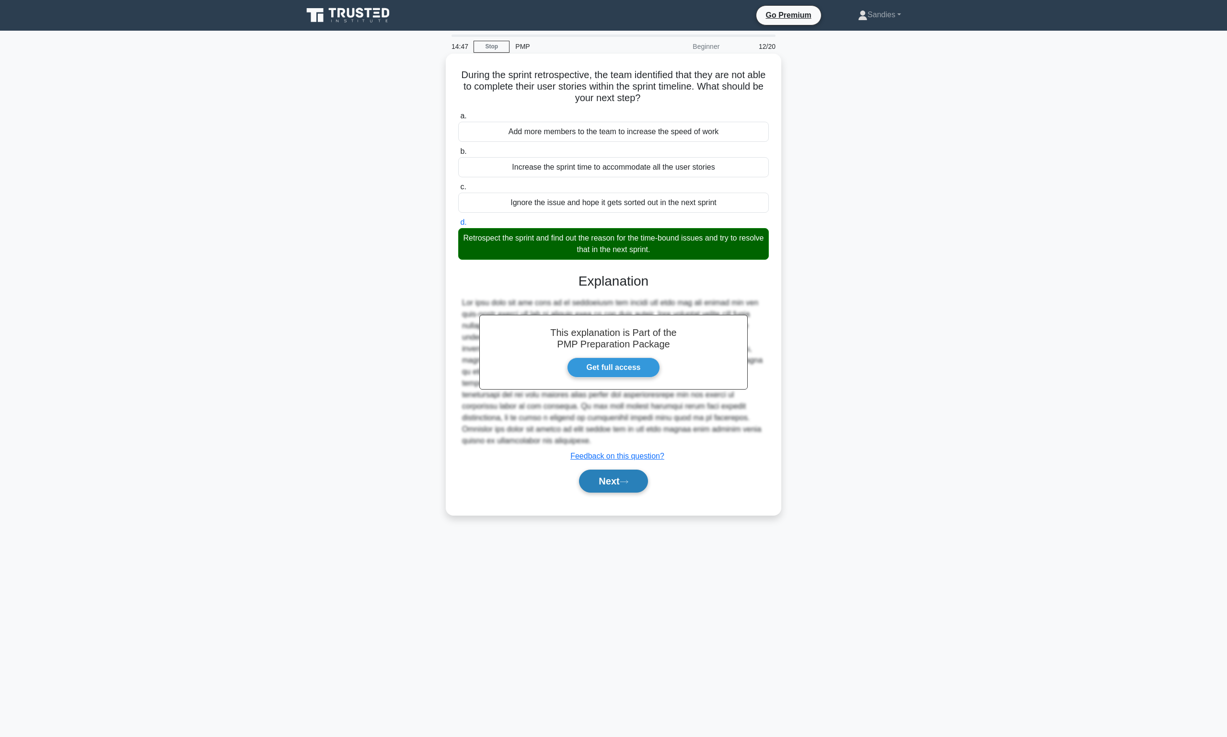
click at [609, 475] on button "Next" at bounding box center [613, 481] width 69 height 23
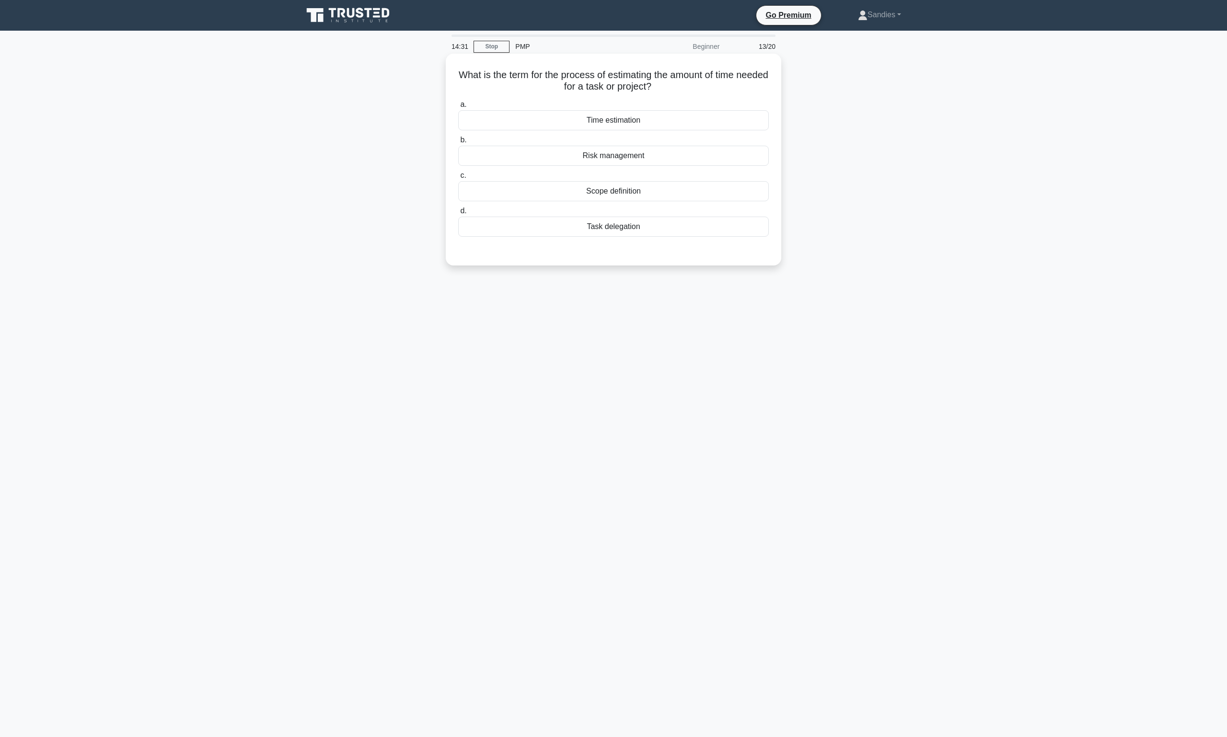
click at [627, 121] on div "Time estimation" at bounding box center [613, 120] width 311 height 20
click at [458, 108] on input "a. Time estimation" at bounding box center [458, 105] width 0 height 6
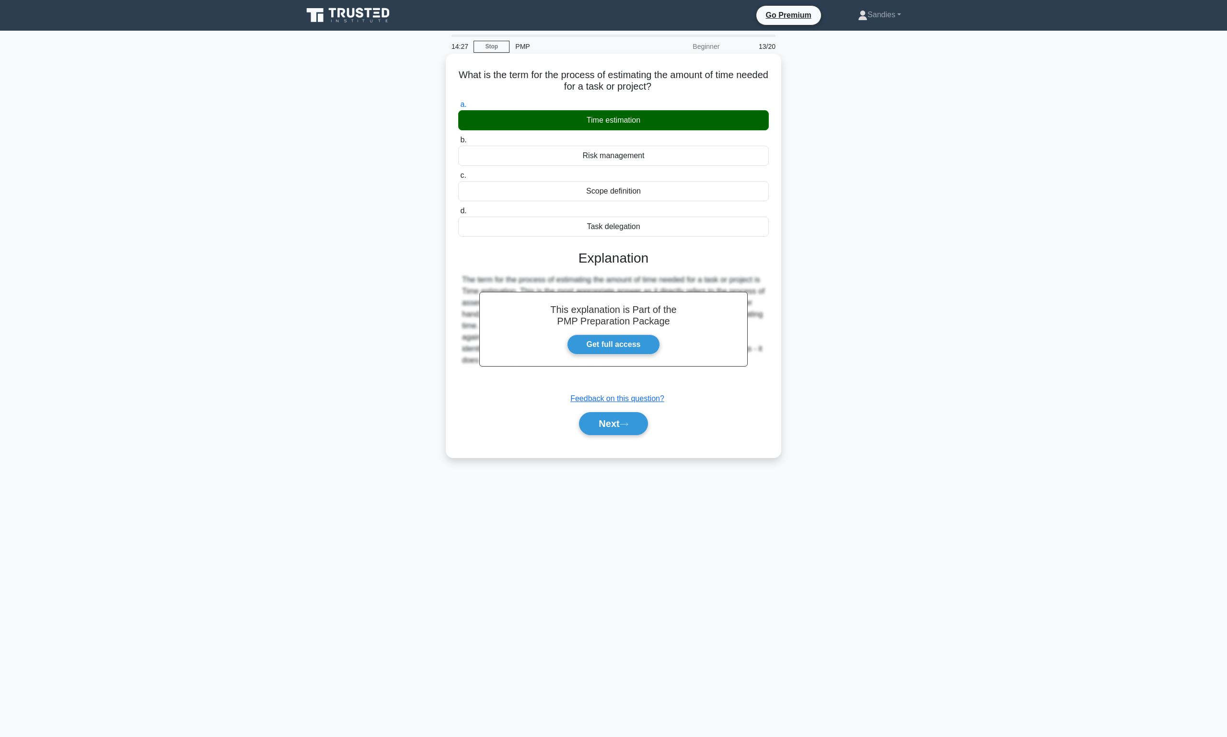
click at [617, 436] on div "Next" at bounding box center [613, 423] width 311 height 31
click at [619, 420] on button "Next" at bounding box center [613, 423] width 69 height 23
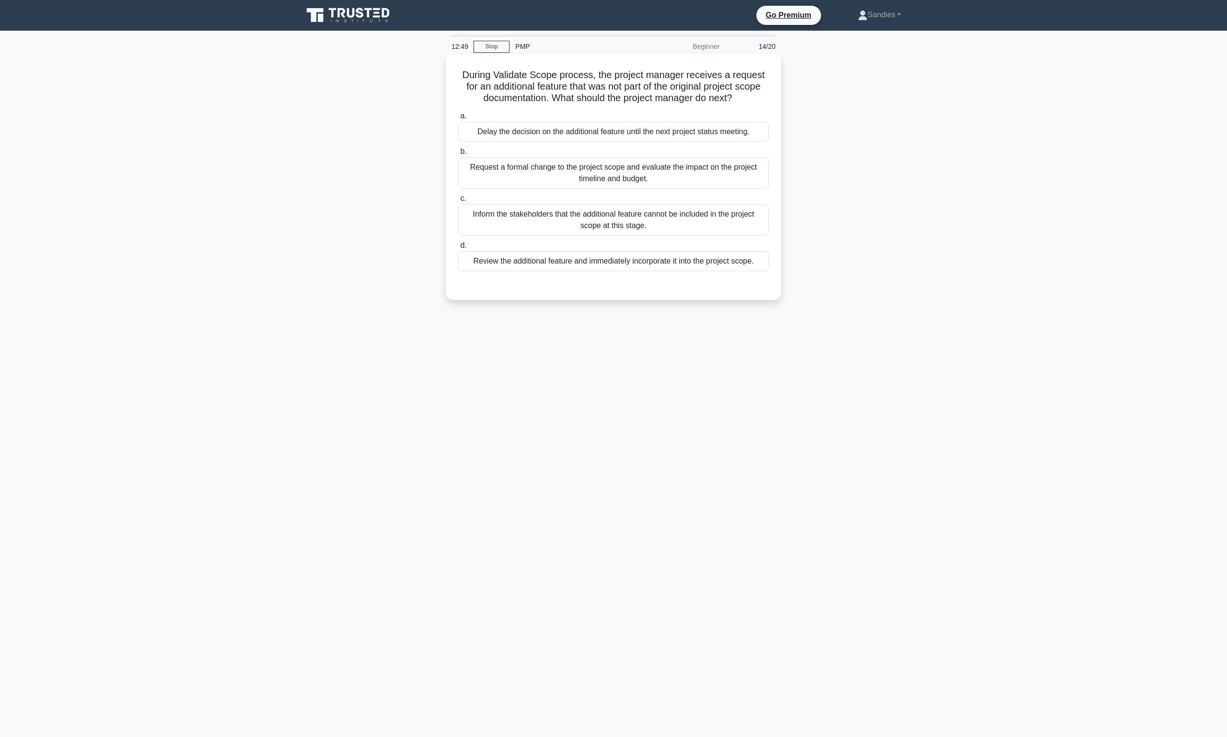
click at [584, 164] on div "Request a formal change to the project scope and evaluate the impact on the pro…" at bounding box center [613, 173] width 311 height 32
click at [458, 155] on input "b. Request a formal change to the project scope and evaluate the impact on the …" at bounding box center [458, 152] width 0 height 6
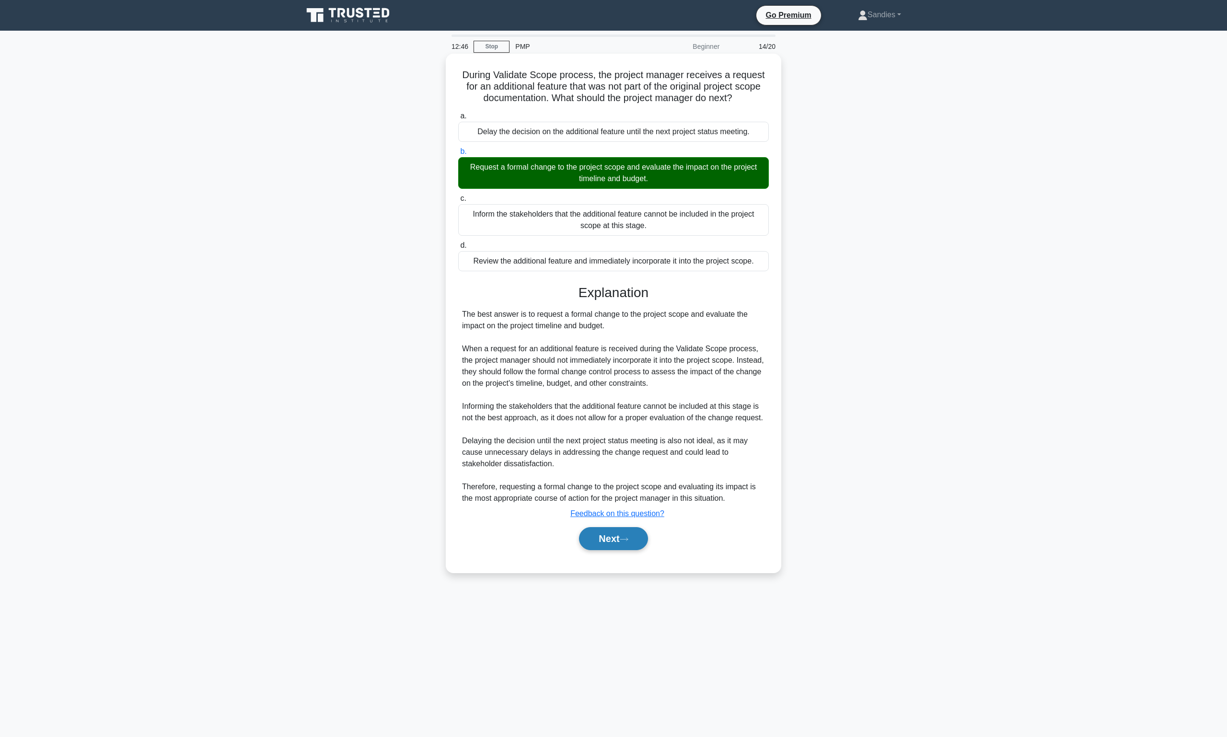
click at [612, 534] on button "Next" at bounding box center [613, 538] width 69 height 23
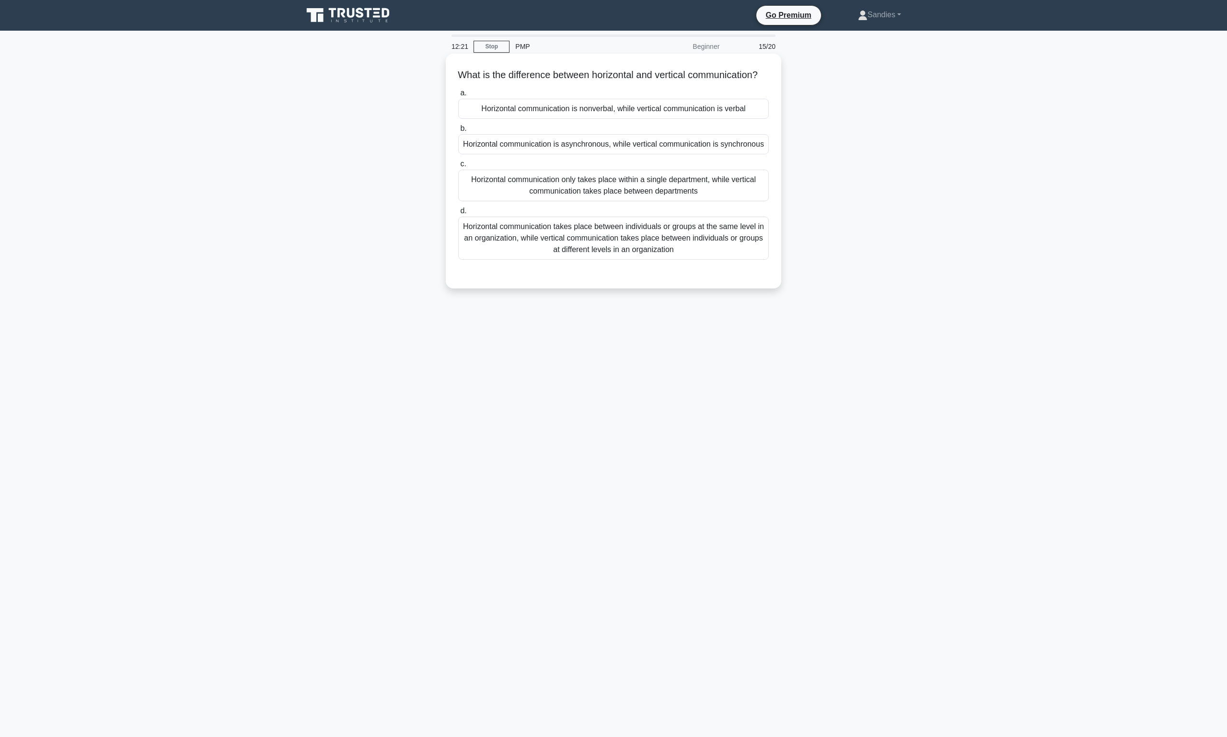
click at [572, 247] on div "Horizontal communication takes place between individuals or groups at the same …" at bounding box center [613, 238] width 311 height 43
click at [458, 214] on input "d. Horizontal communication takes place between individuals or groups at the sa…" at bounding box center [458, 211] width 0 height 6
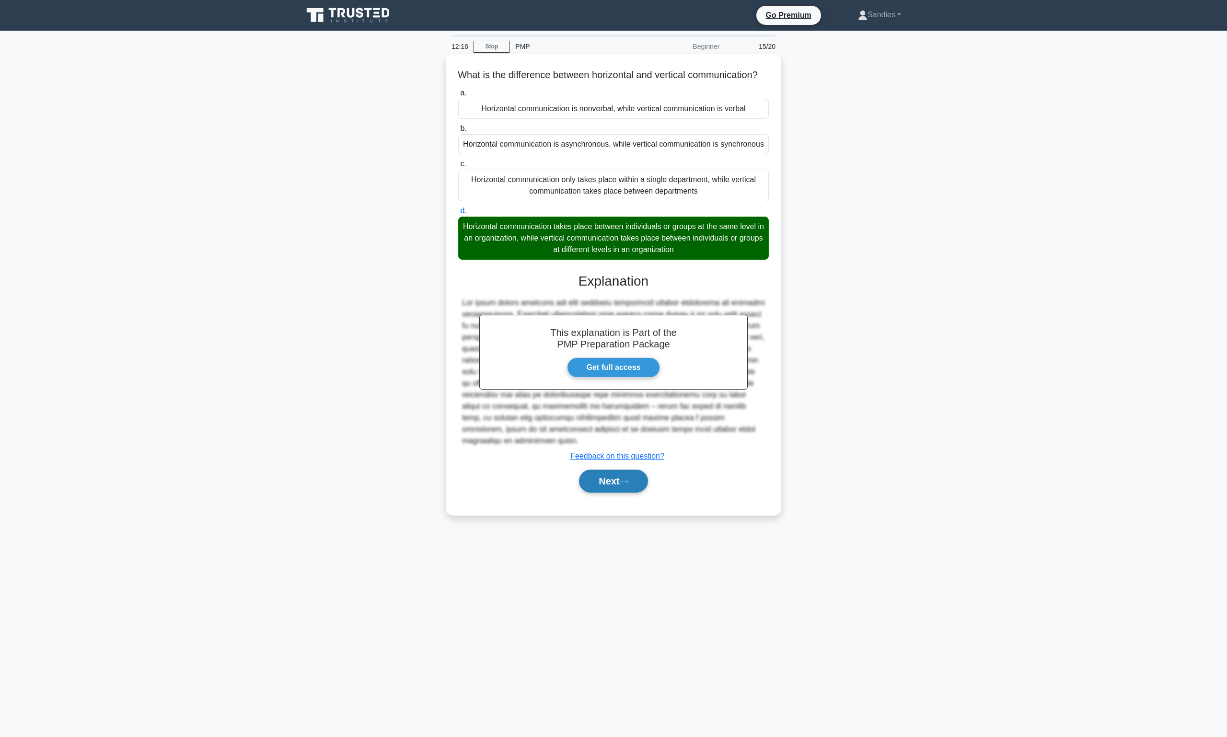
click at [626, 493] on button "Next" at bounding box center [613, 481] width 69 height 23
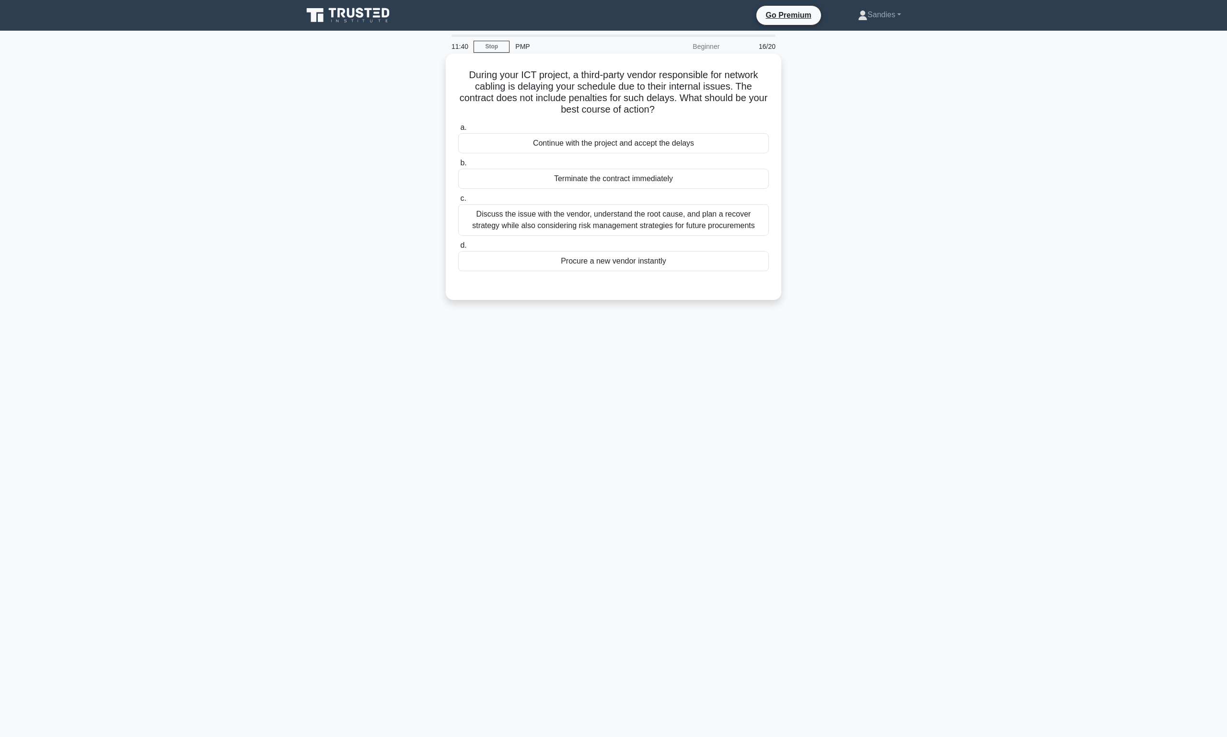
click at [643, 217] on div "Discuss the issue with the vendor, understand the root cause, and plan a recove…" at bounding box center [613, 220] width 311 height 32
click at [458, 202] on input "c. Discuss the issue with the vendor, understand the root cause, and plan a rec…" at bounding box center [458, 199] width 0 height 6
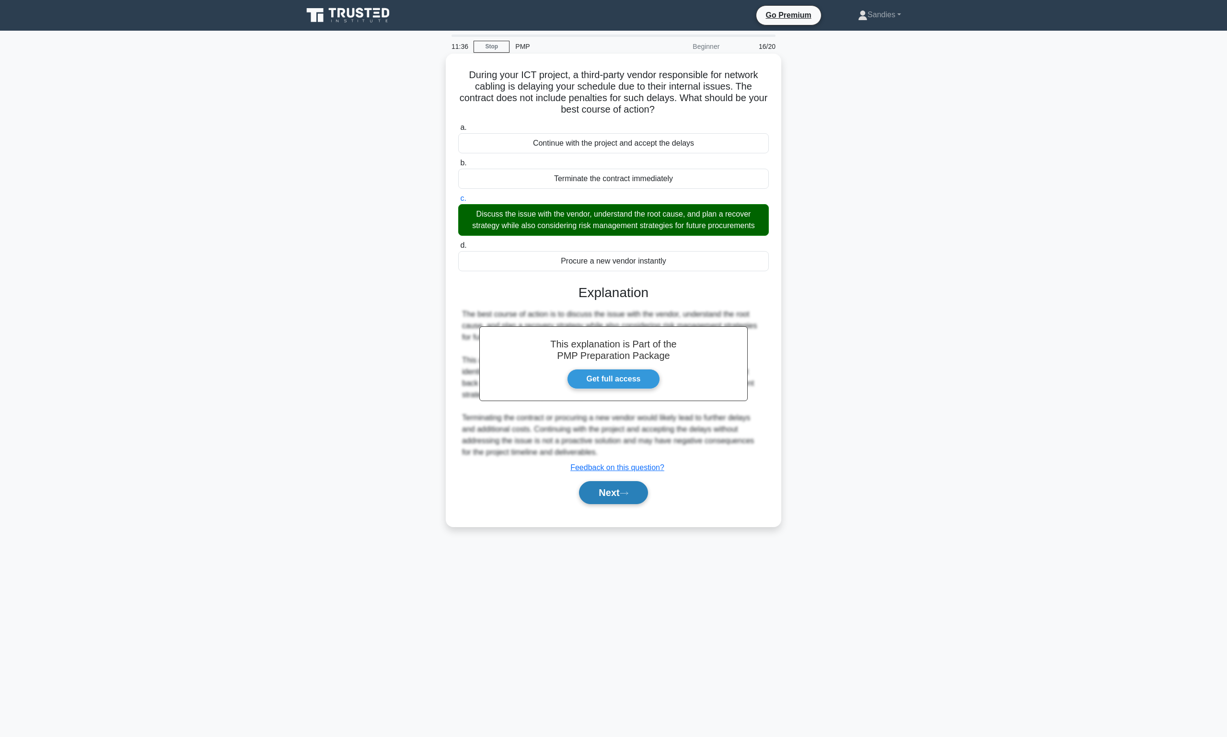
click at [632, 499] on button "Next" at bounding box center [613, 492] width 69 height 23
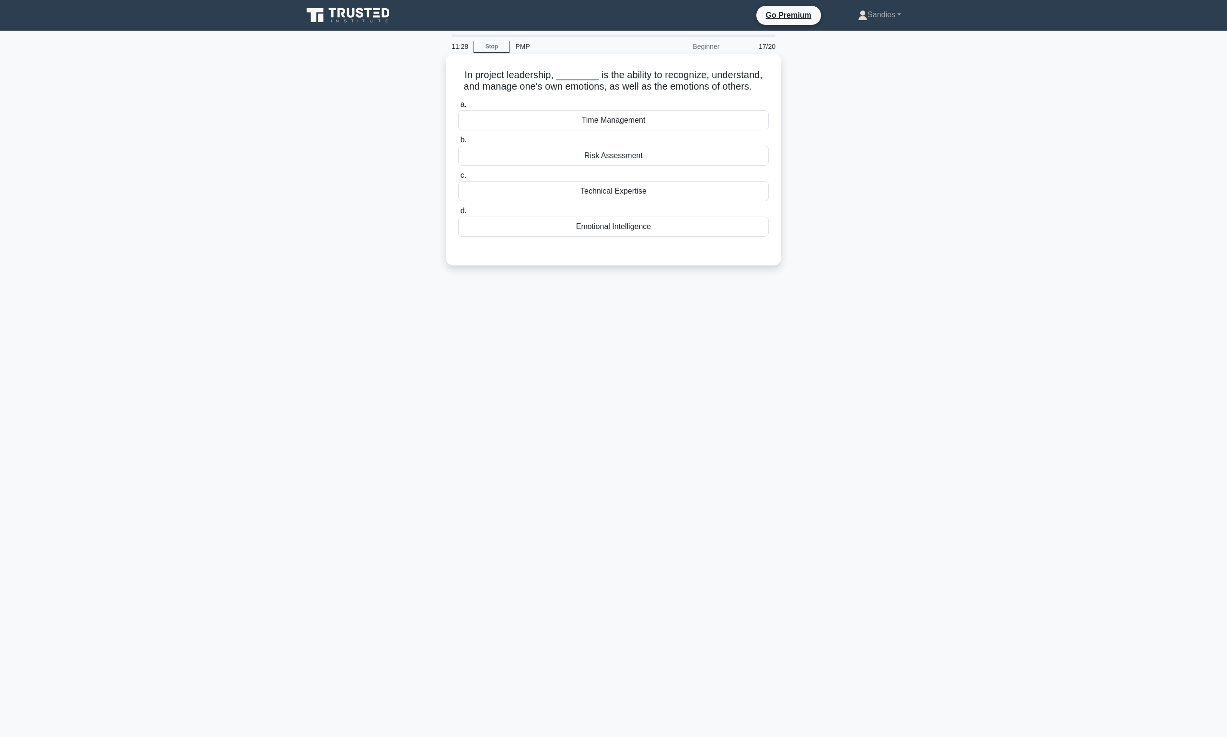
click at [620, 227] on div "Emotional Intelligence" at bounding box center [613, 227] width 311 height 20
click at [458, 214] on input "d. Emotional Intelligence" at bounding box center [458, 211] width 0 height 6
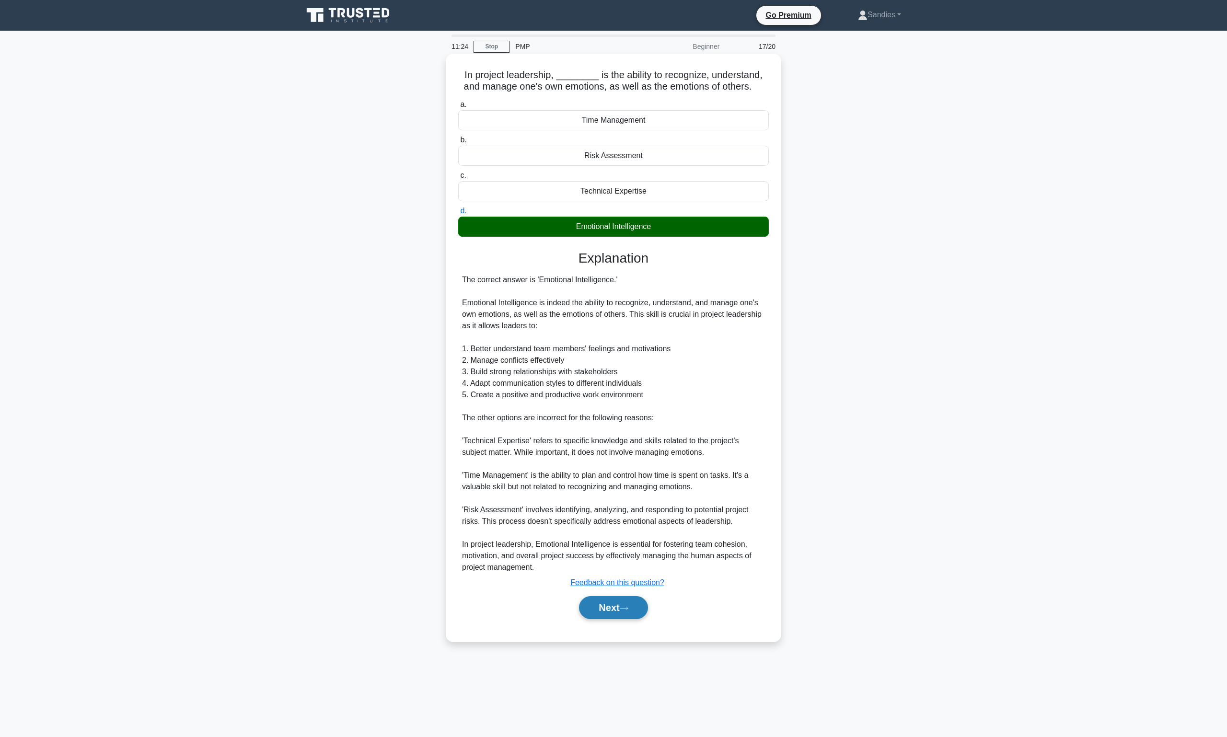
click at [623, 603] on button "Next" at bounding box center [613, 607] width 69 height 23
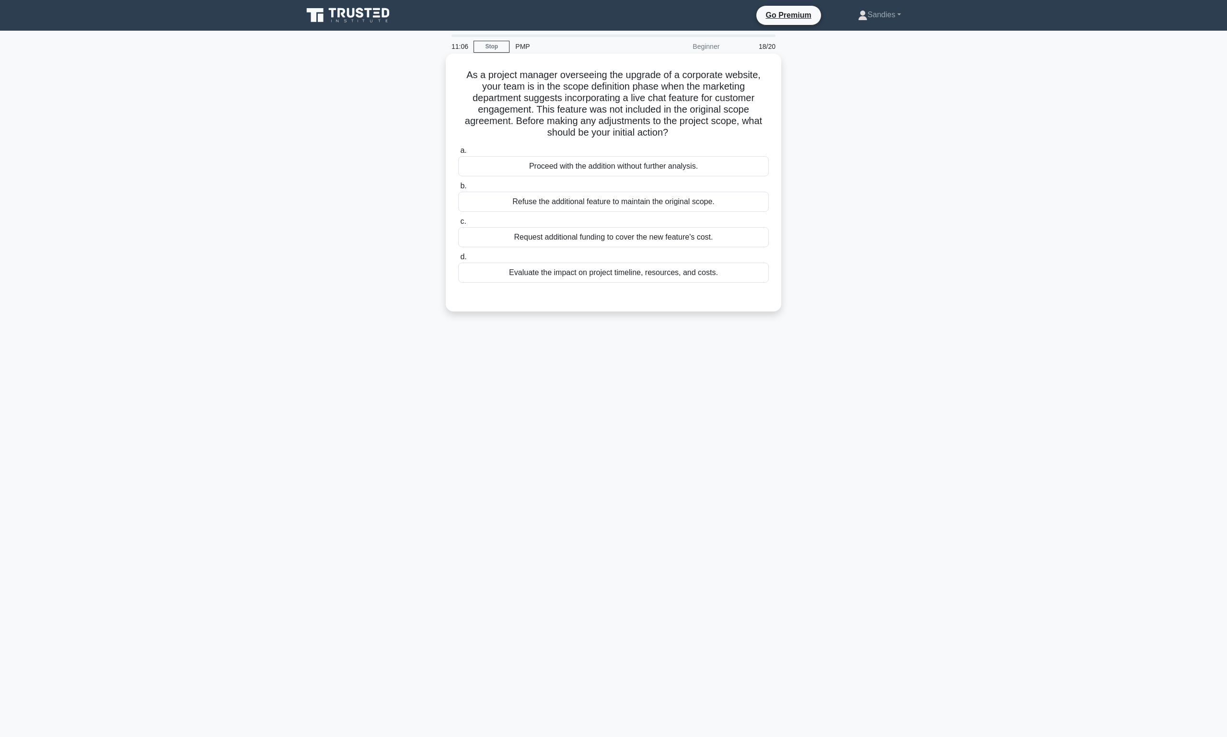
click at [605, 278] on div "Evaluate the impact on project timeline, resources, and costs." at bounding box center [613, 273] width 311 height 20
click at [458, 260] on input "d. Evaluate the impact on project timeline, resources, and costs." at bounding box center [458, 257] width 0 height 6
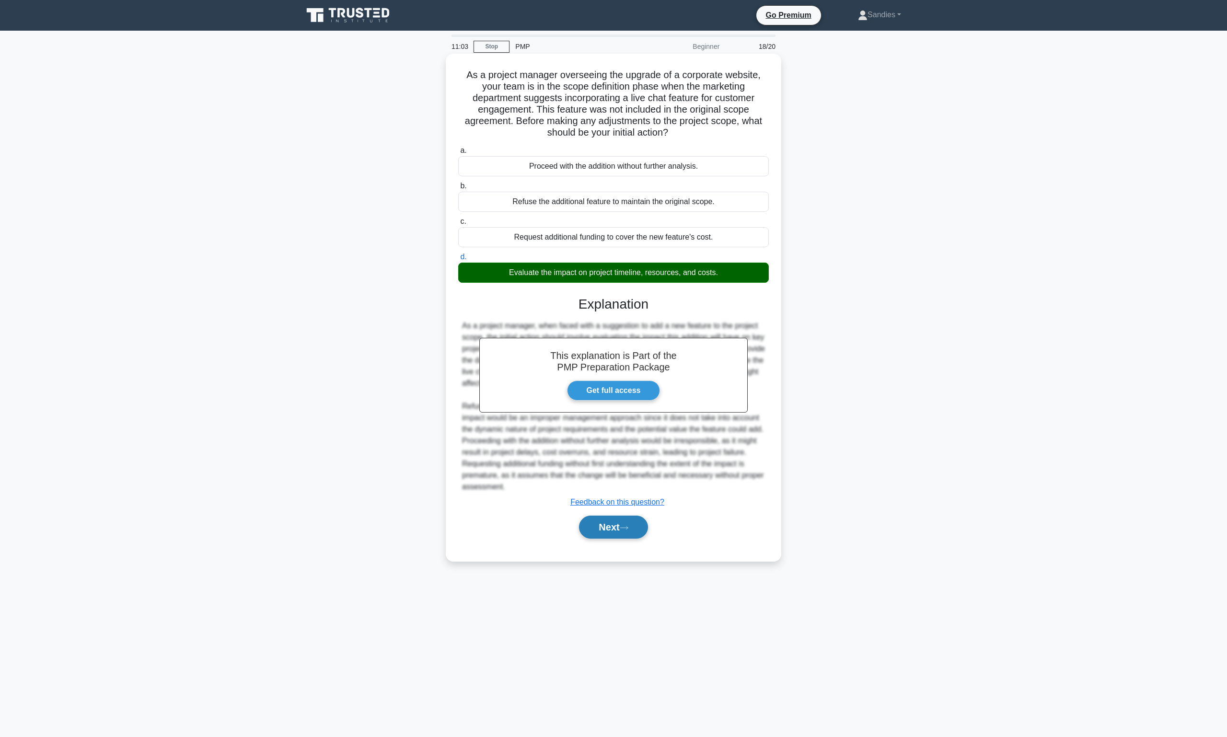
click at [599, 528] on button "Next" at bounding box center [613, 527] width 69 height 23
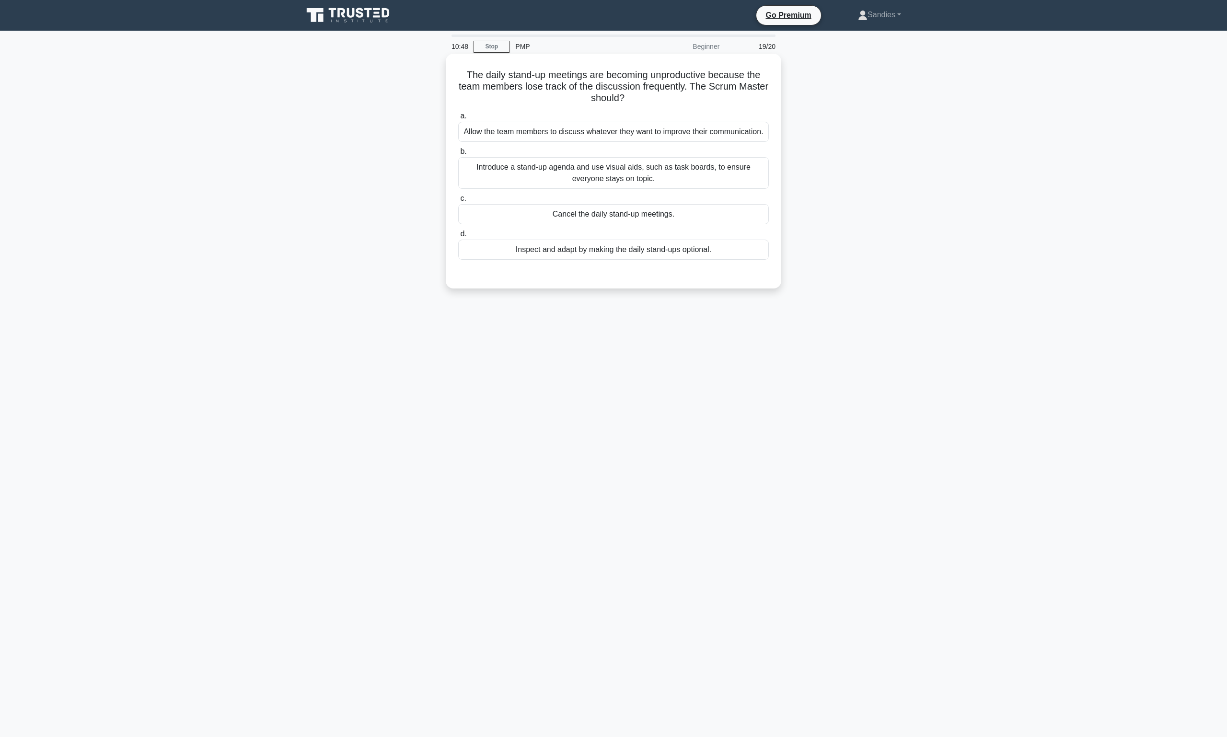
click at [637, 177] on div "Introduce a stand-up agenda and use visual aids, such as task boards, to ensure…" at bounding box center [613, 173] width 311 height 32
click at [458, 155] on input "b. Introduce a stand-up agenda and use visual aids, such as task boards, to ens…" at bounding box center [458, 152] width 0 height 6
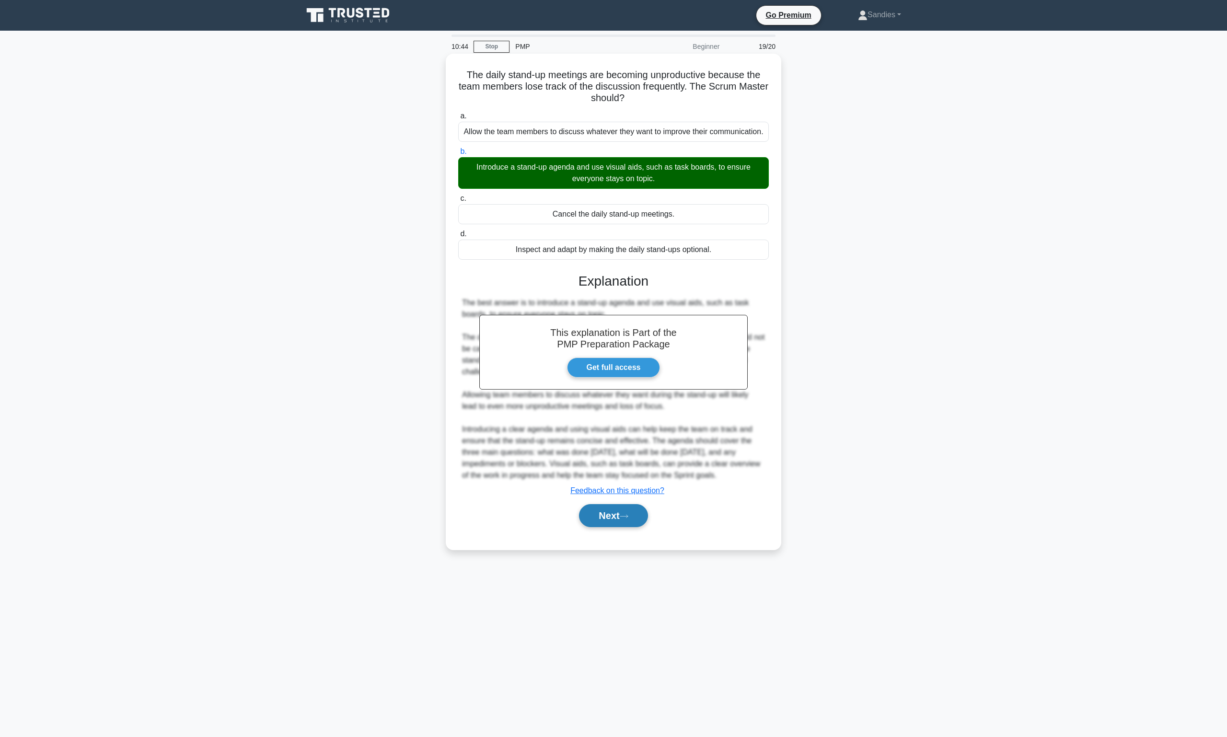
click at [620, 523] on button "Next" at bounding box center [613, 515] width 69 height 23
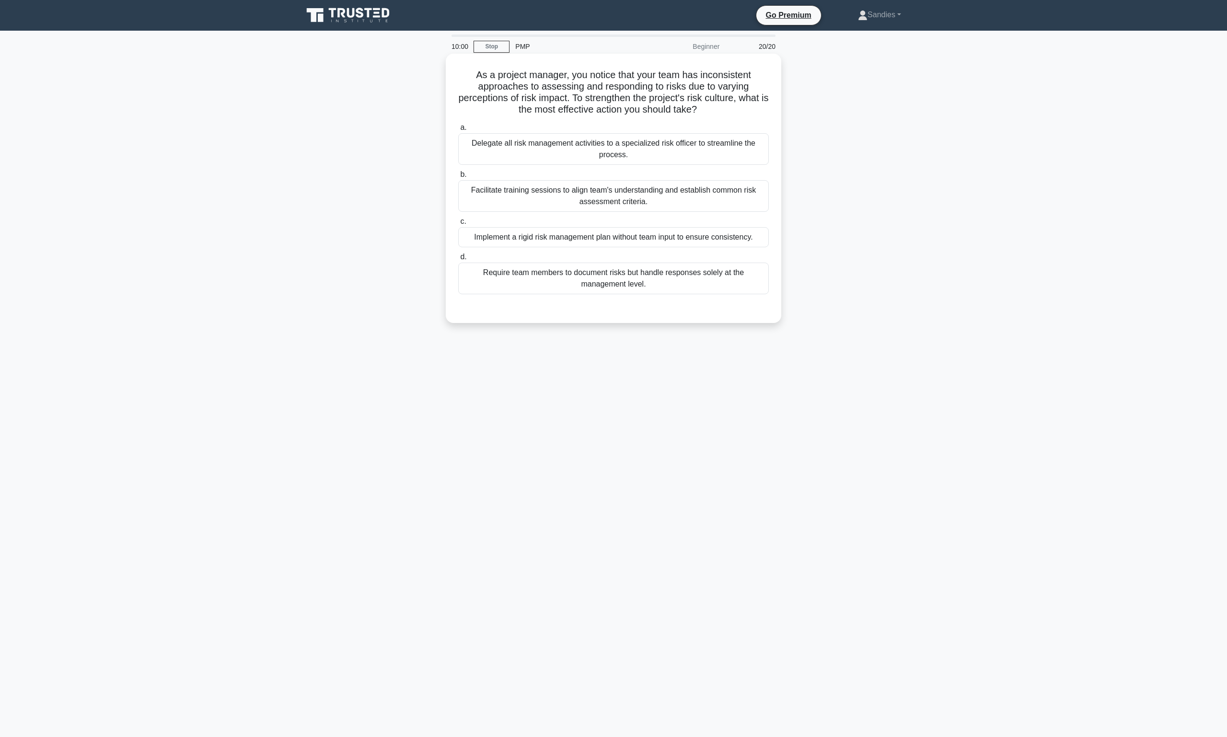
click at [623, 200] on div "Facilitate training sessions to align team's understanding and establish common…" at bounding box center [613, 196] width 311 height 32
click at [458, 178] on input "b. Facilitate training sessions to align team's understanding and establish com…" at bounding box center [458, 175] width 0 height 6
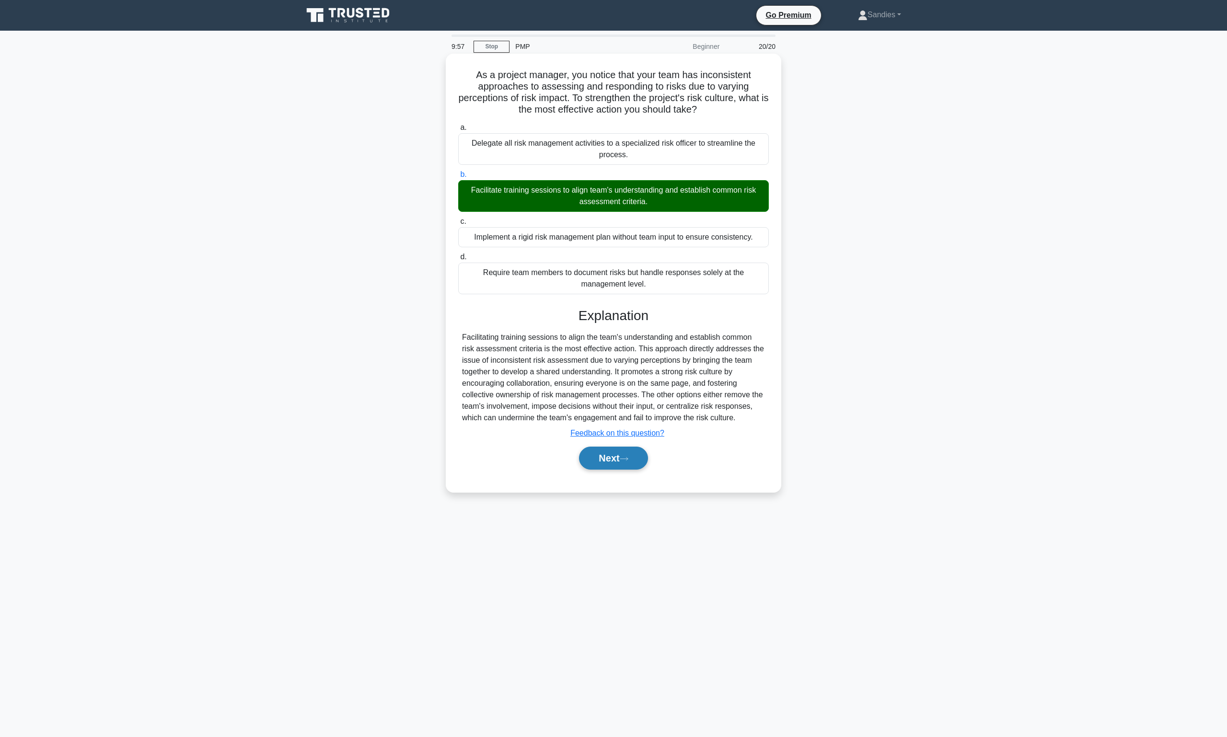
click at [634, 458] on button "Next" at bounding box center [613, 458] width 69 height 23
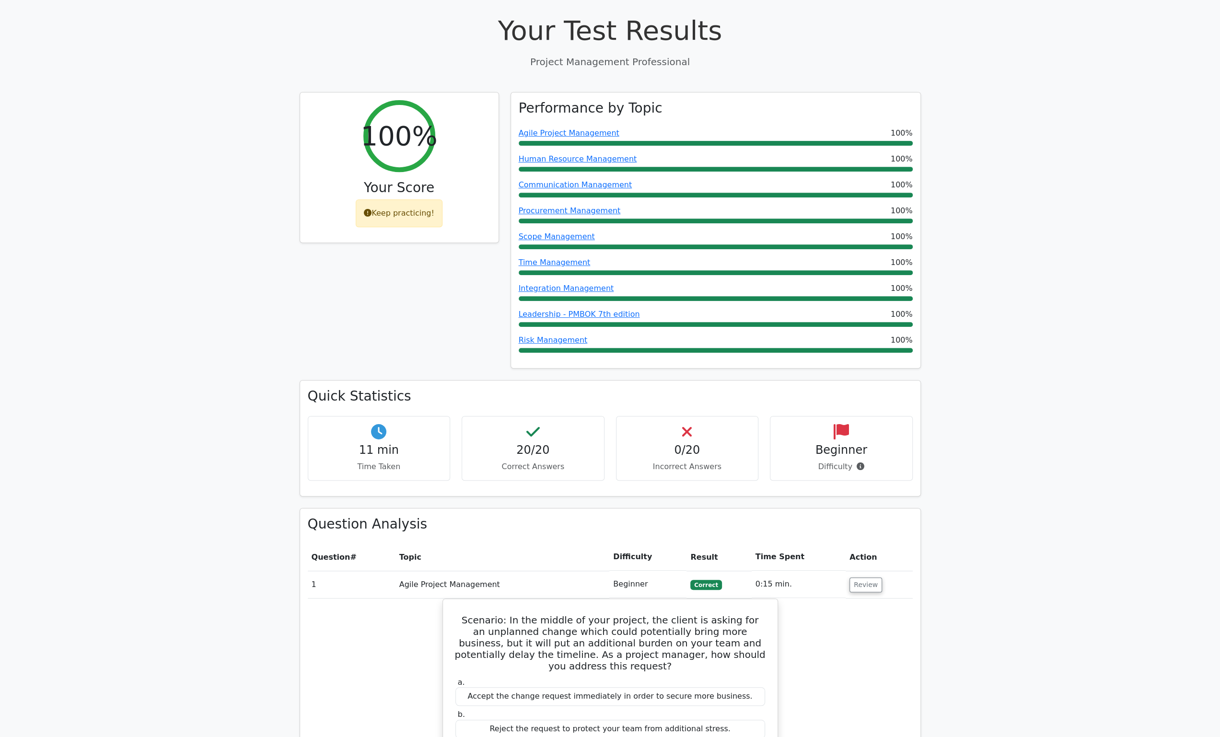
scroll to position [479, 0]
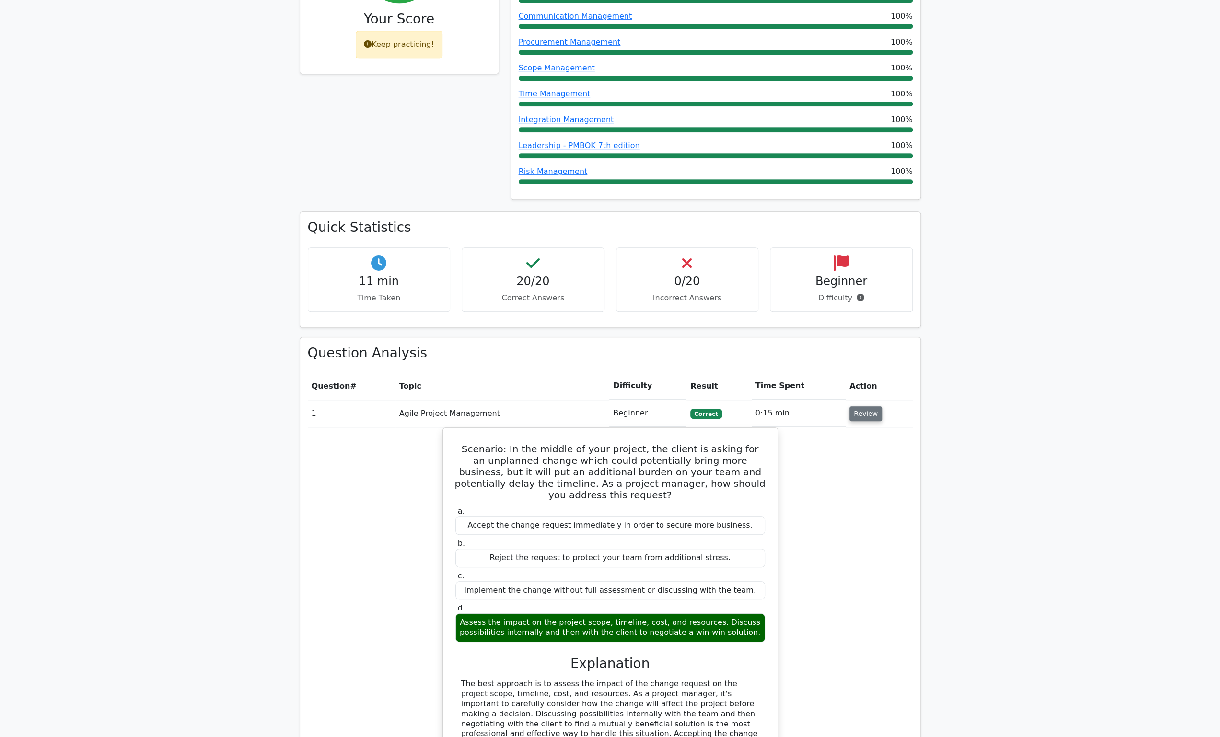
click at [870, 406] on button "Review" at bounding box center [865, 413] width 33 height 15
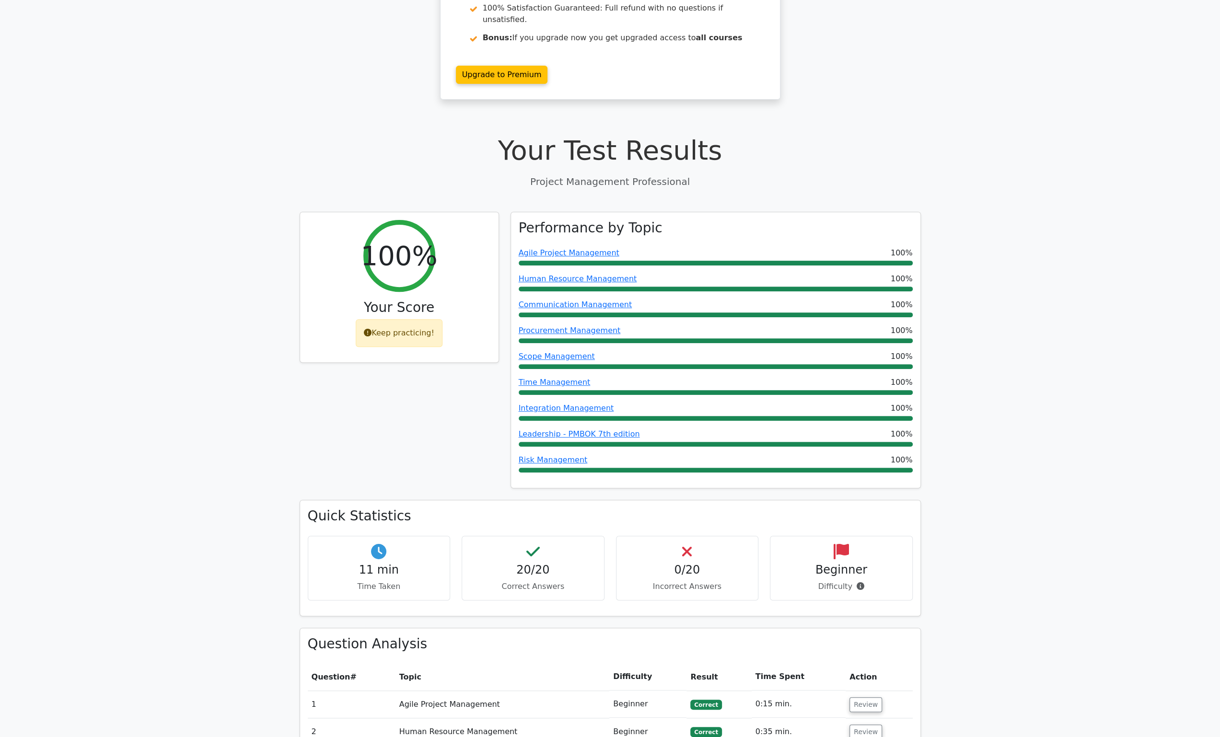
scroll to position [0, 0]
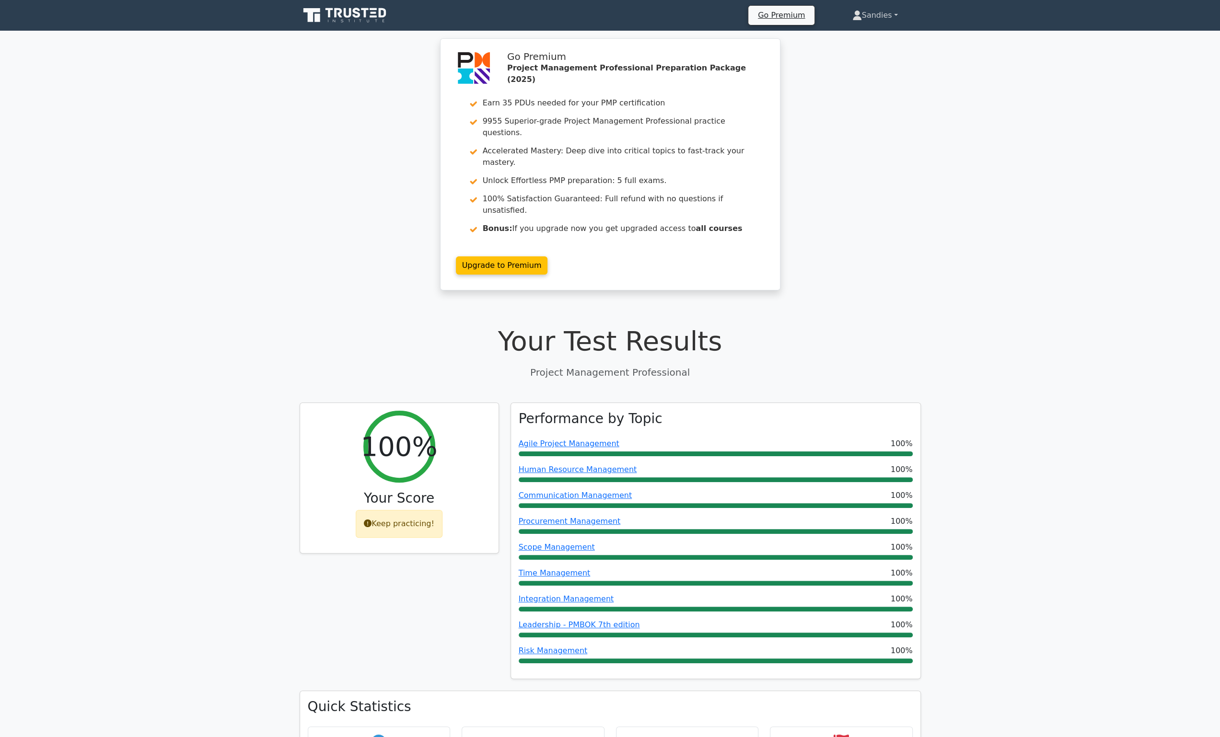
click at [889, 16] on link "Sandies" at bounding box center [875, 15] width 92 height 19
click at [875, 35] on link "Profile" at bounding box center [868, 37] width 76 height 15
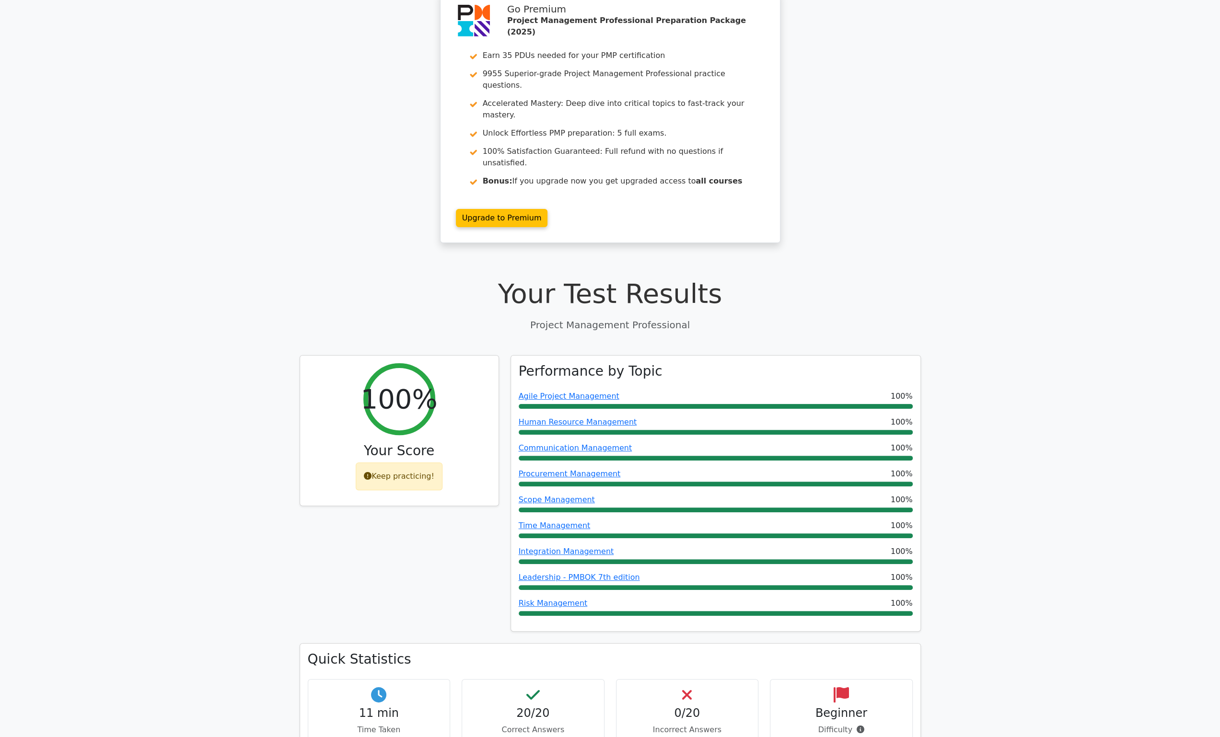
scroll to position [48, 0]
